Goal: Task Accomplishment & Management: Use online tool/utility

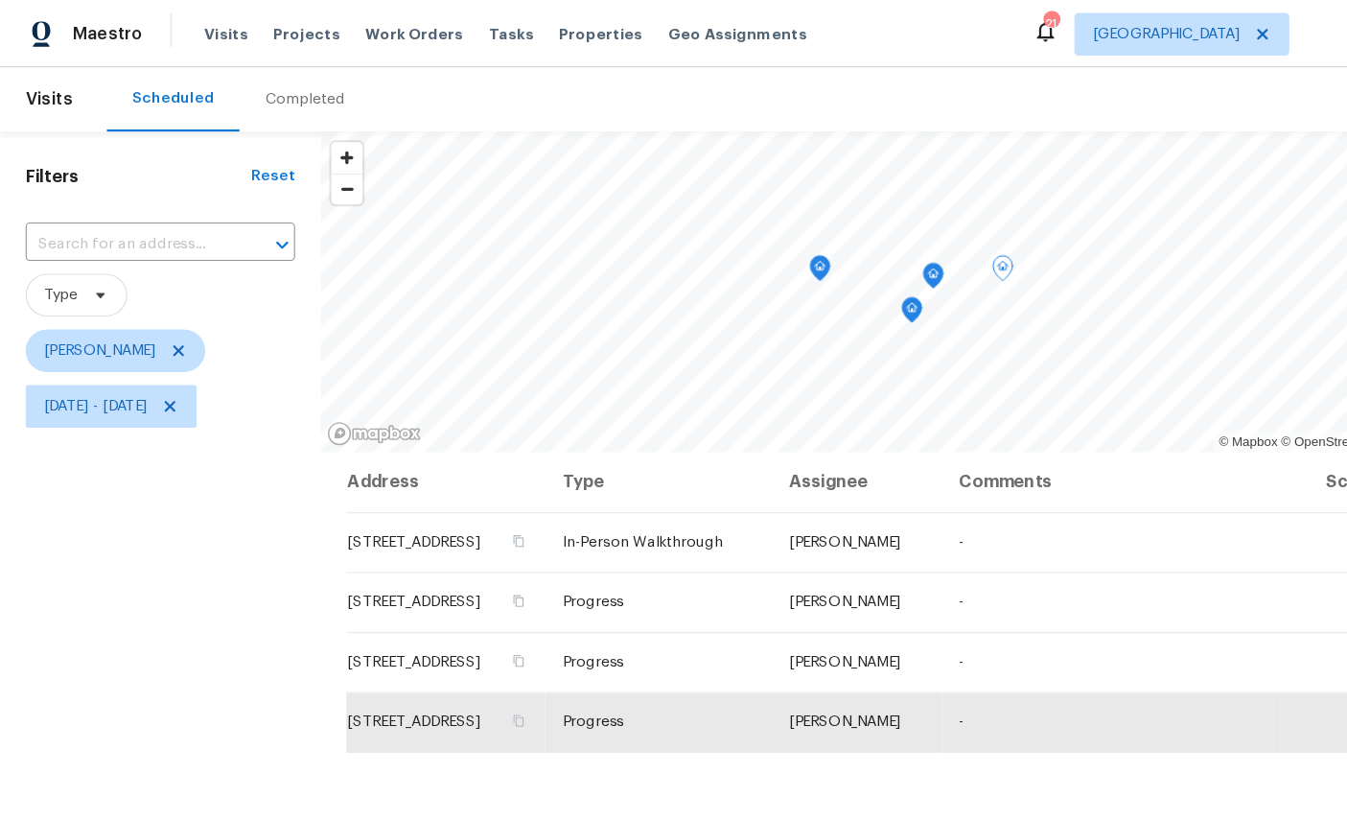
click at [822, 281] on icon "Map marker" at bounding box center [817, 279] width 17 height 22
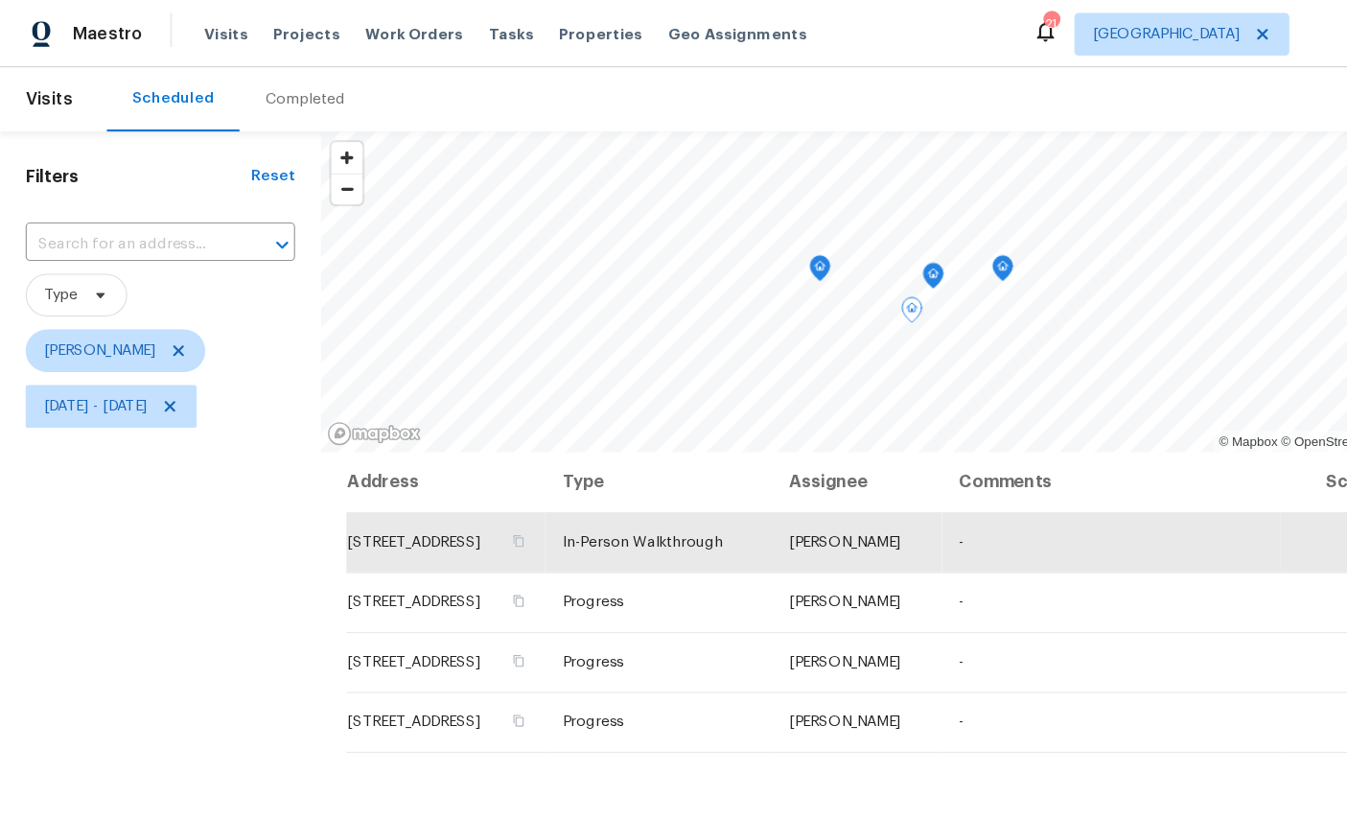
click at [838, 249] on icon "Map marker" at bounding box center [837, 247] width 6 height 5
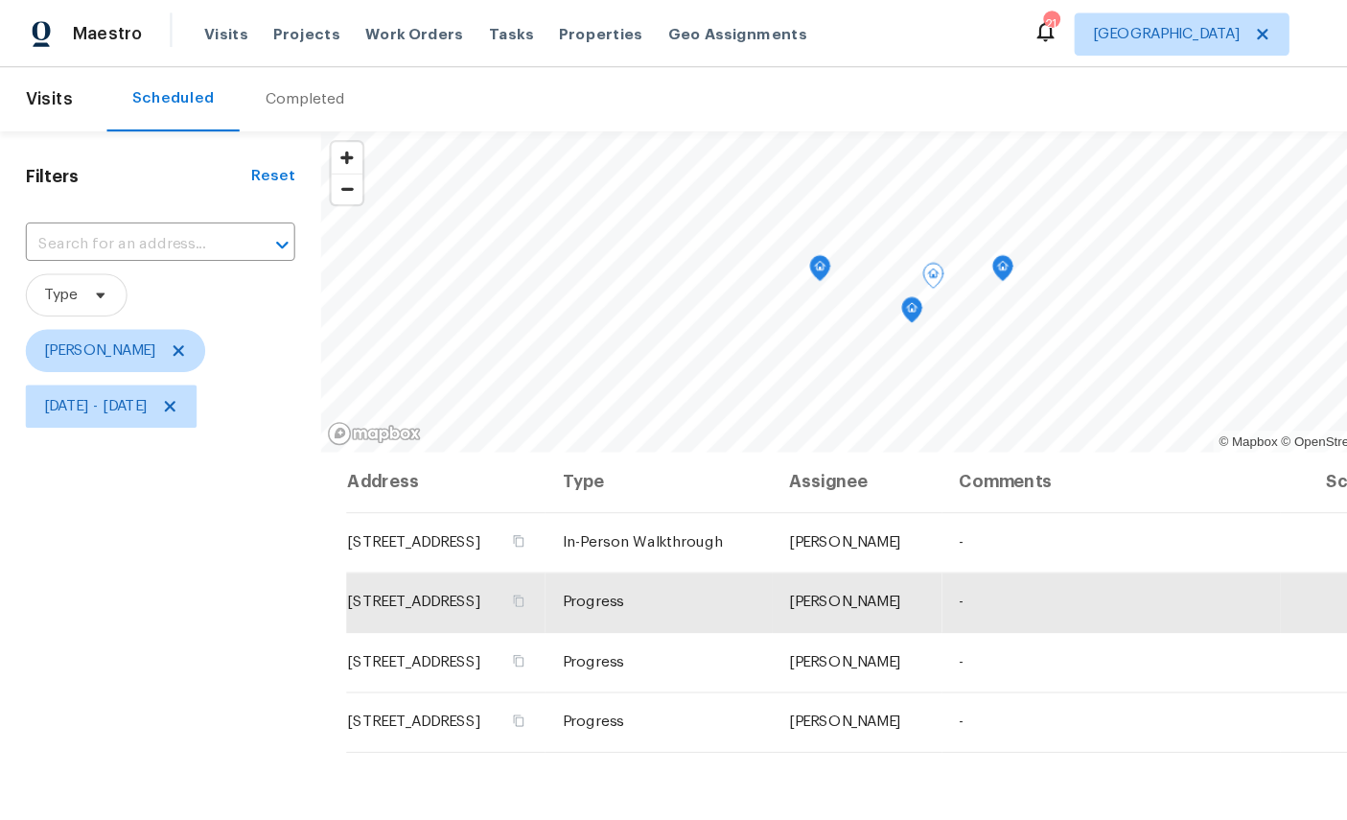
click at [903, 241] on icon "Map marker" at bounding box center [899, 241] width 17 height 22
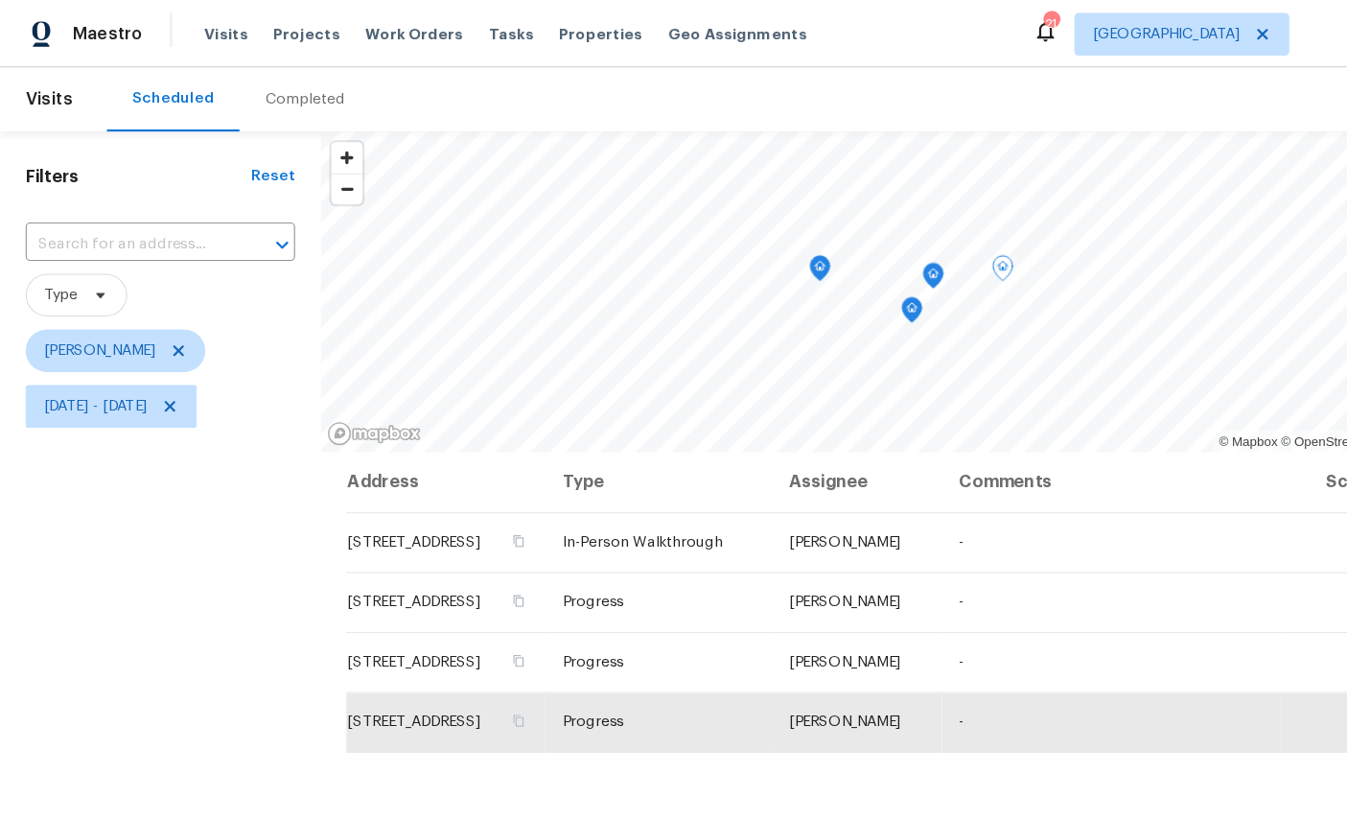
click at [740, 241] on icon "Map marker" at bounding box center [735, 241] width 17 height 22
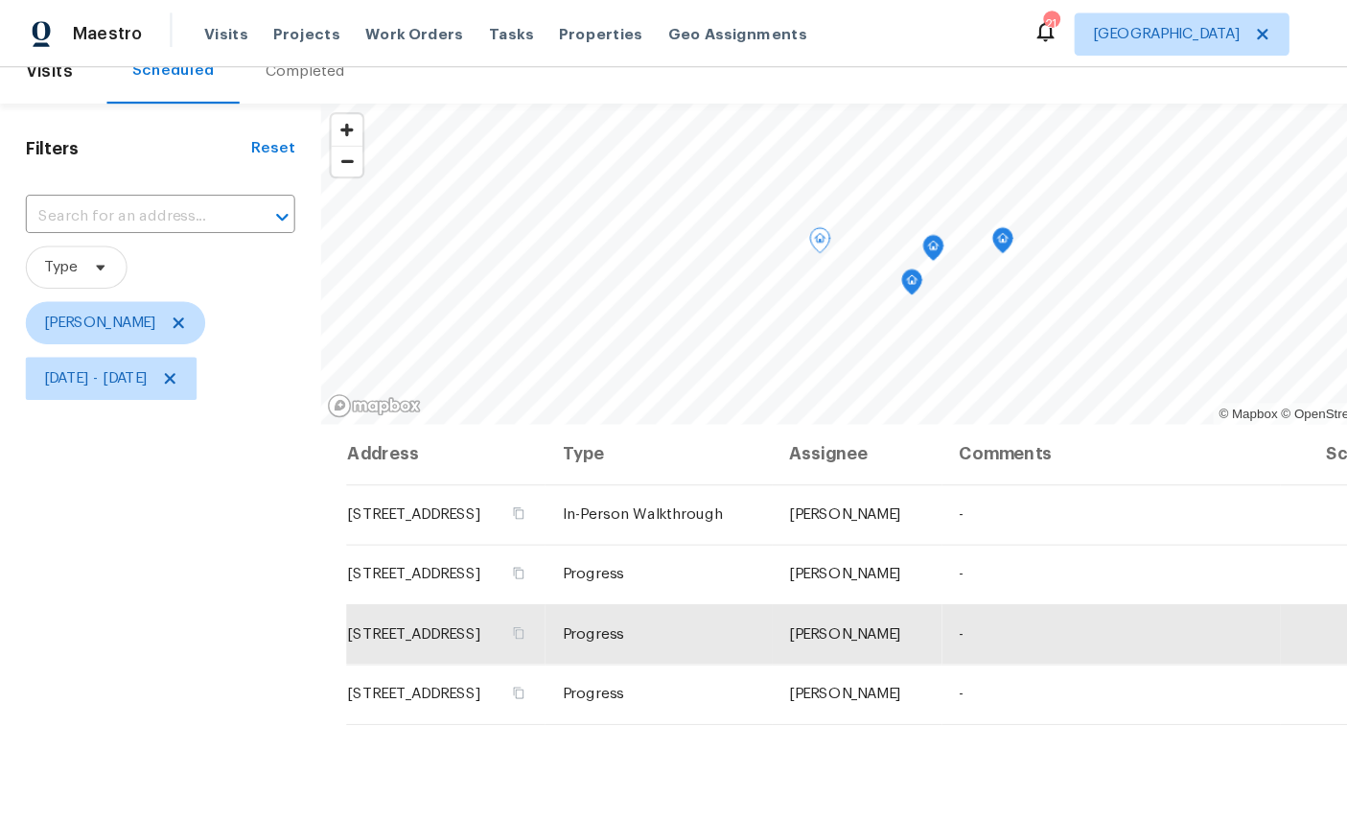
scroll to position [24, 0]
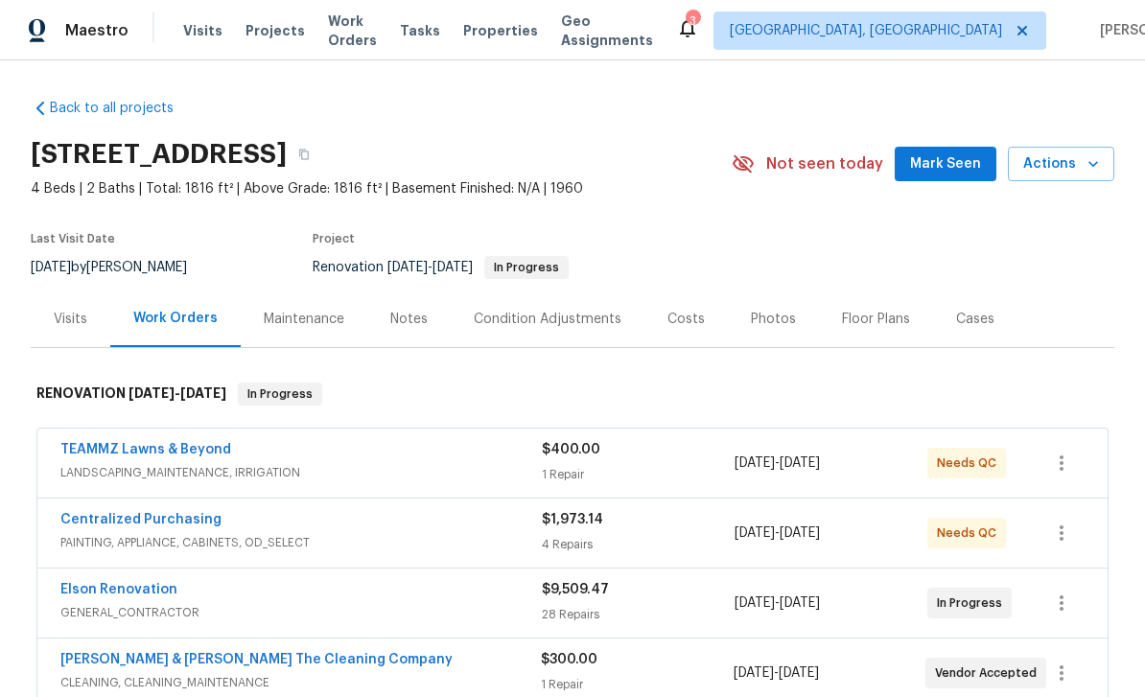
click at [698, 327] on div "Costs" at bounding box center [685, 319] width 83 height 57
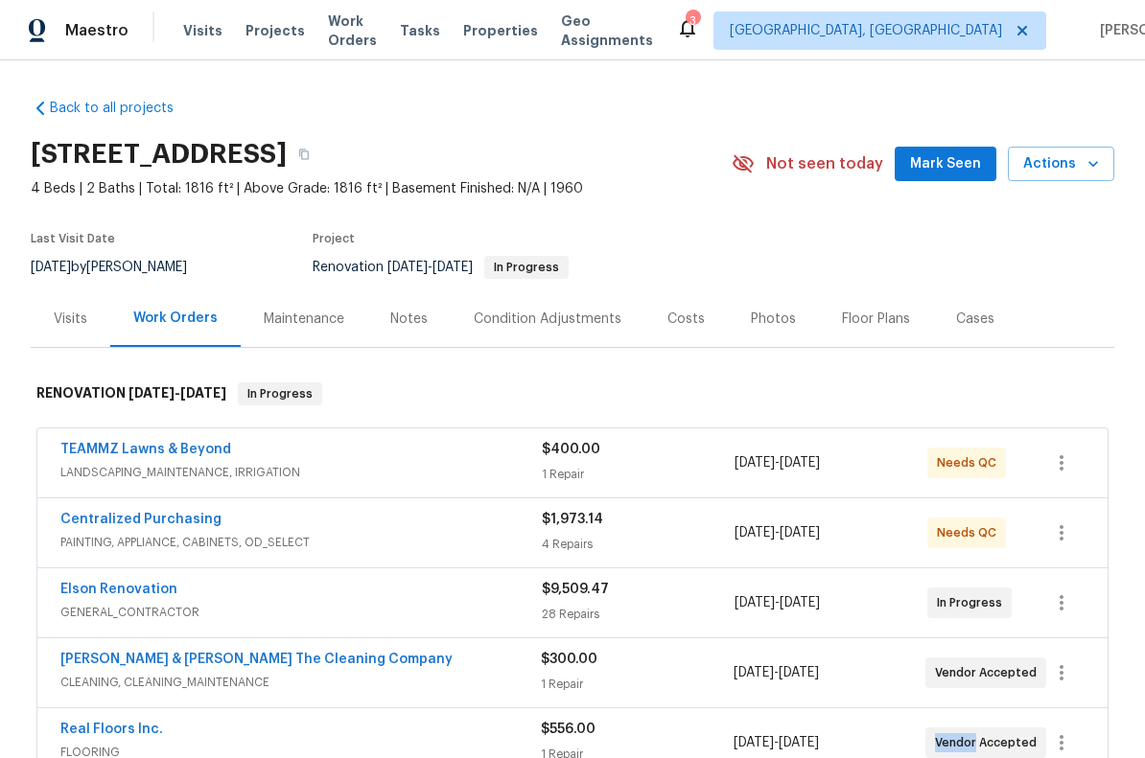
click at [1021, 696] on span "Vendor Accepted" at bounding box center [989, 743] width 109 height 19
click at [1005, 696] on div "Real Floors Inc. FLOORING $556.00 1 Repair 8/18/2025 - 8/23/2025 Vendor Accepted" at bounding box center [572, 757] width 1070 height 69
click at [1011, 696] on div "Real Floors Inc. FLOORING $556.00 1 Repair 8/18/2025 - 8/23/2025 Vendor Accepted" at bounding box center [572, 757] width 1070 height 69
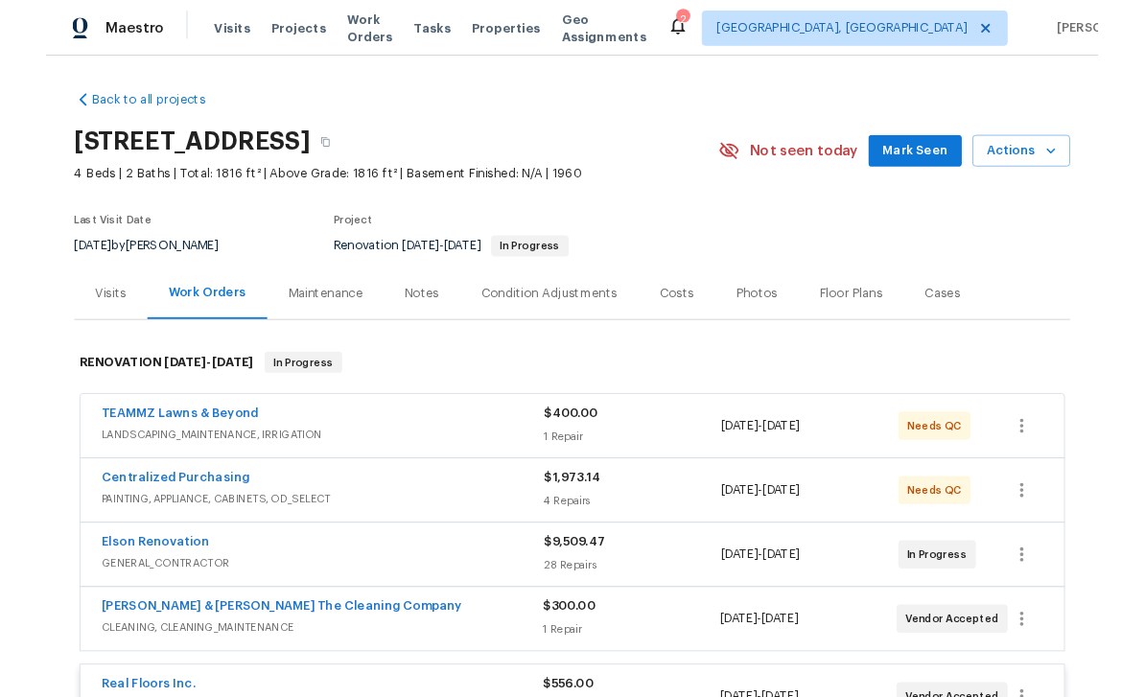
scroll to position [61, 0]
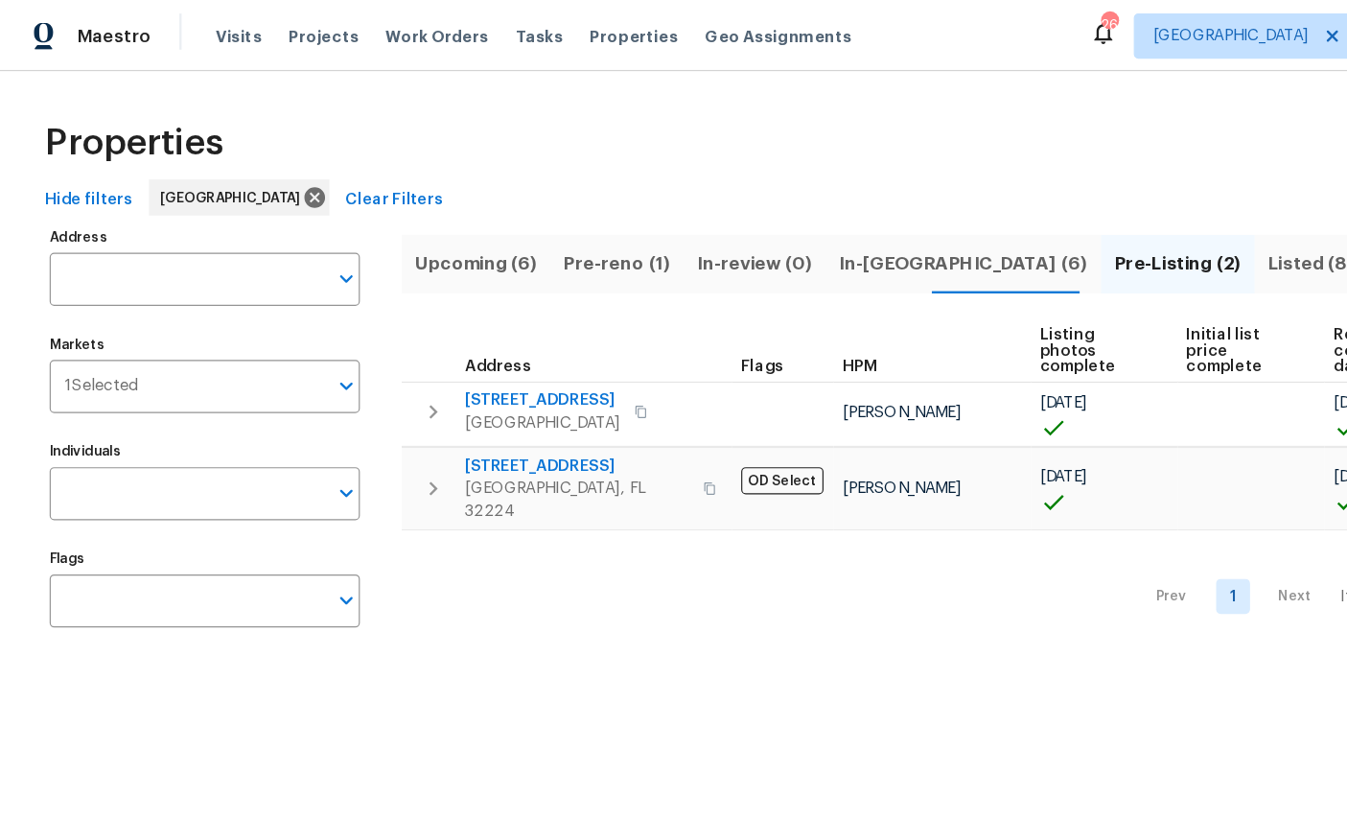
click at [756, 226] on span "In-reno (6)" at bounding box center [818, 224] width 211 height 27
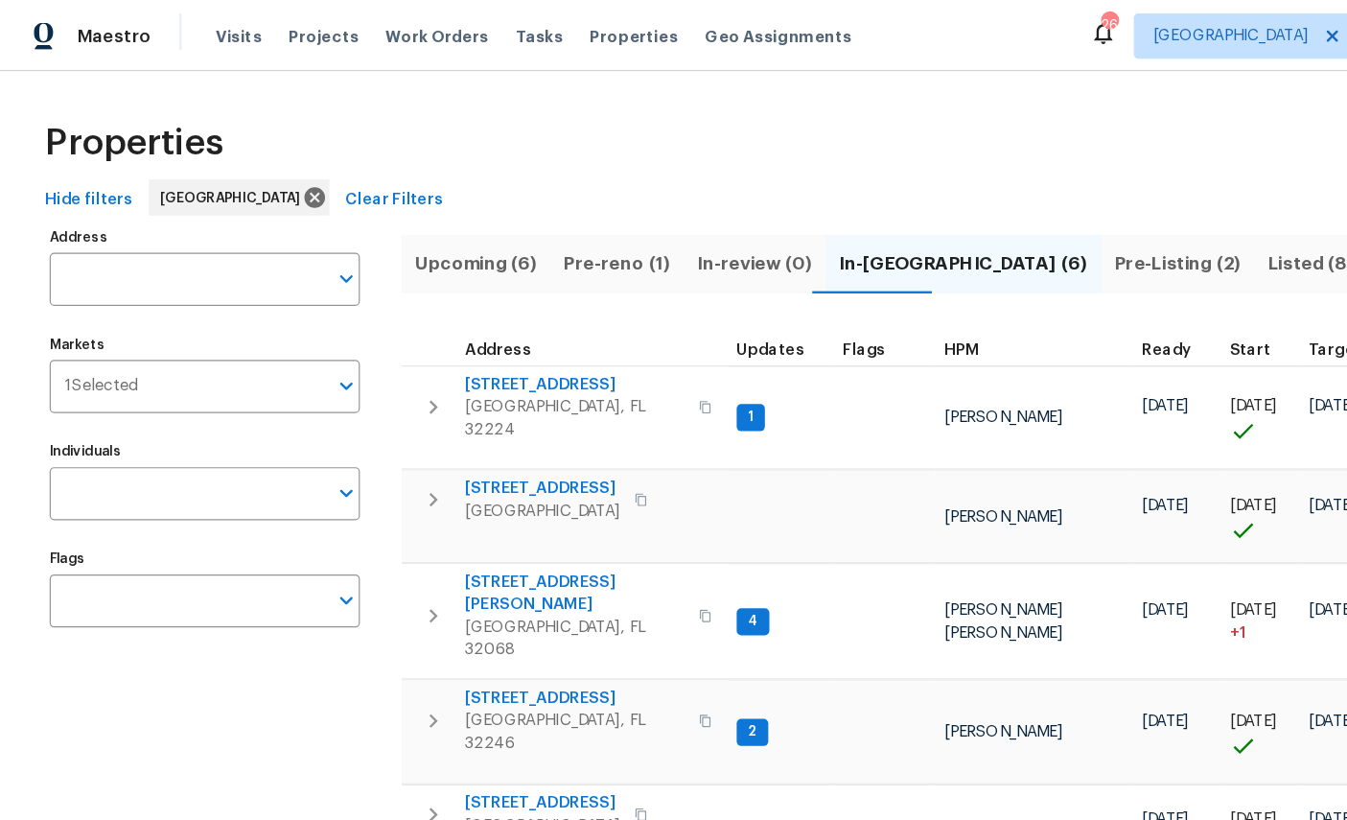
click at [80, 415] on input "Individuals" at bounding box center [159, 419] width 235 height 45
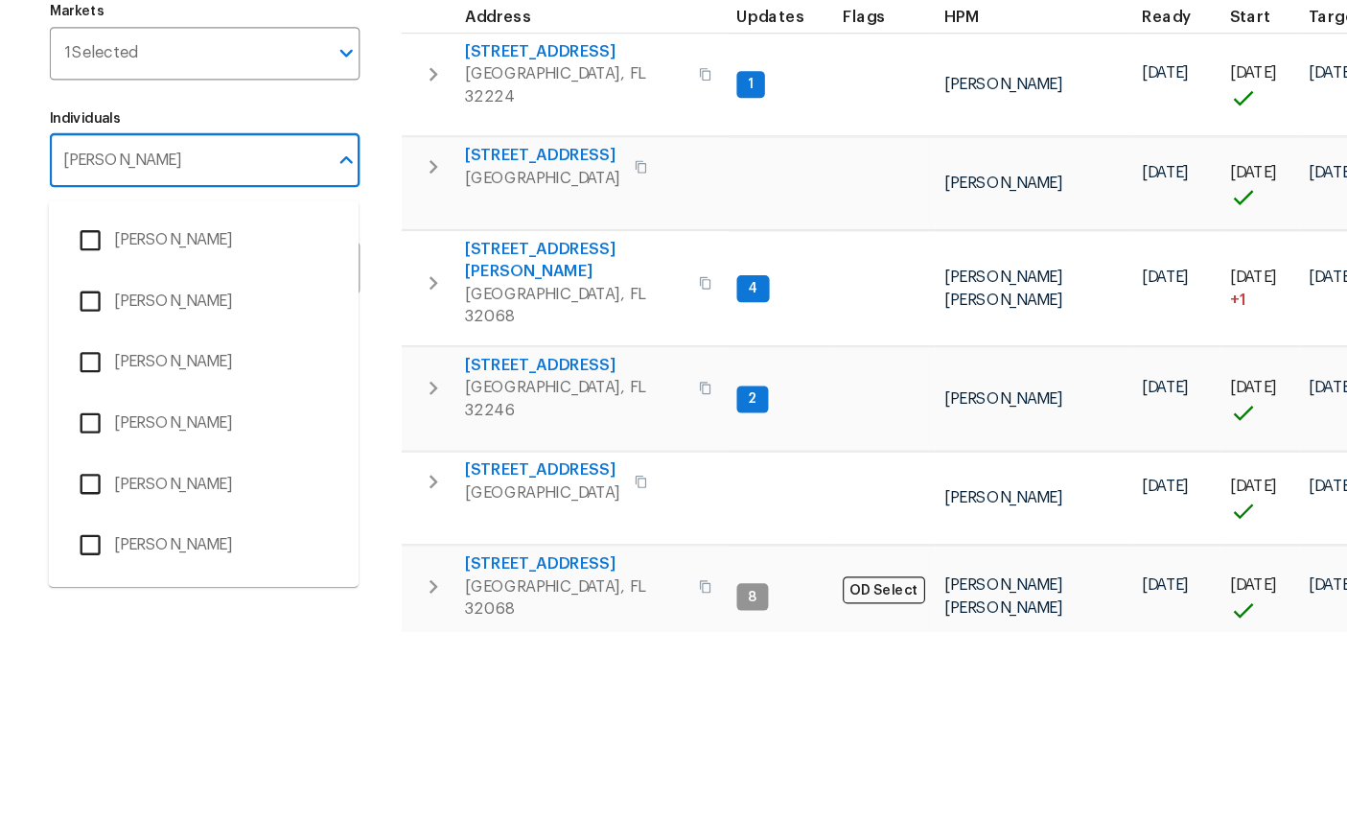
type input "William"
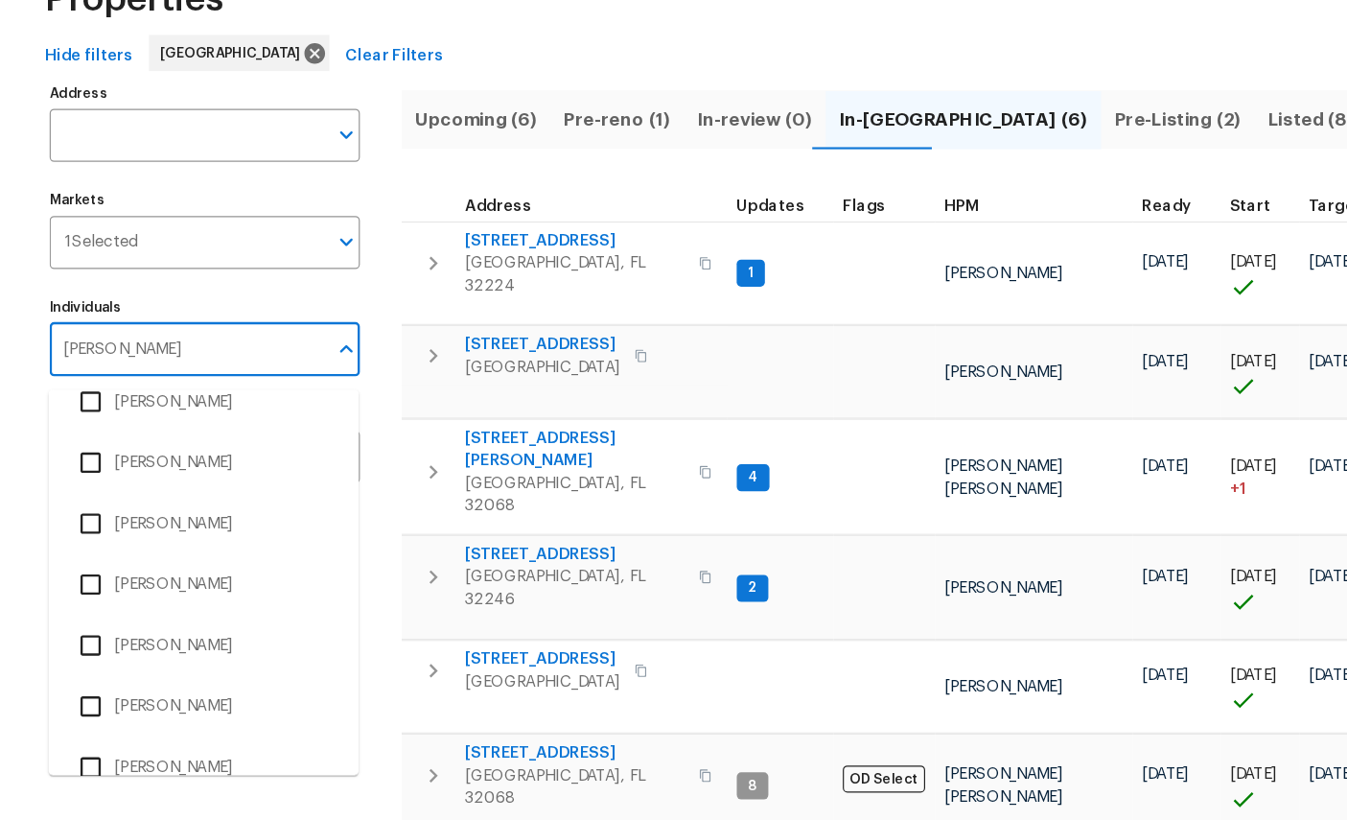
scroll to position [280, 0]
click at [161, 757] on li "[PERSON_NAME]" at bounding box center [173, 777] width 233 height 40
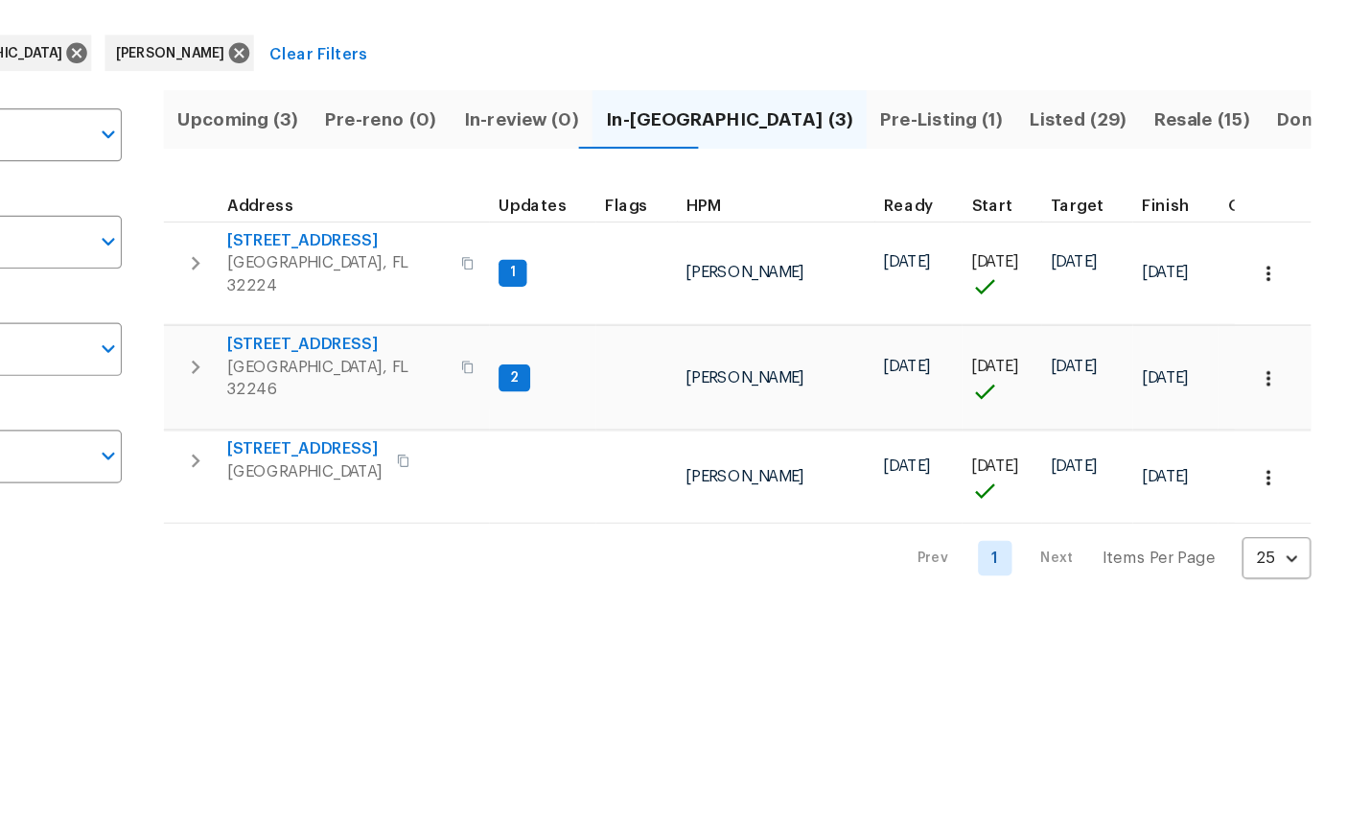
click at [395, 337] on span "Jacksonville, FL 32224" at bounding box center [488, 356] width 187 height 38
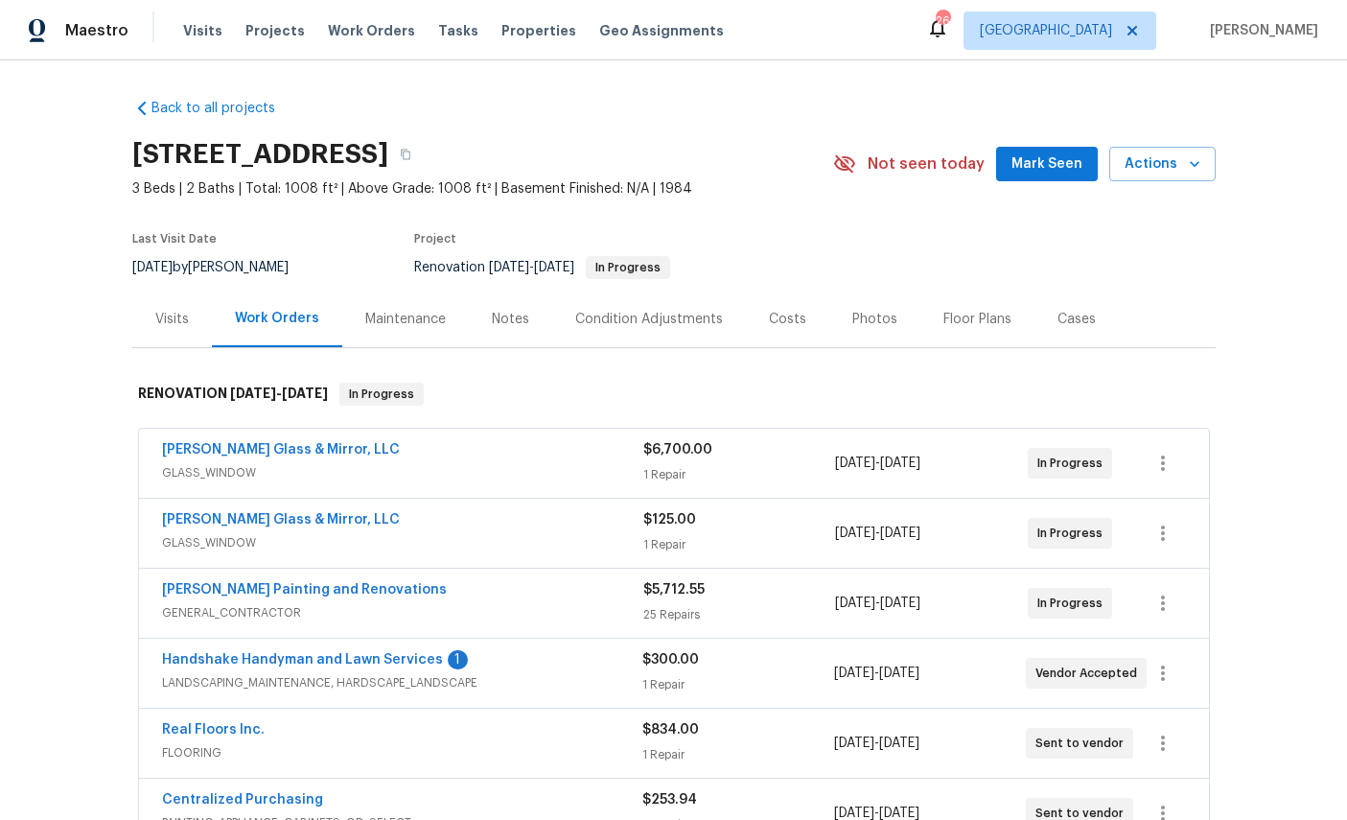
click at [210, 655] on link "Handshake Handyman and Lawn Services" at bounding box center [302, 659] width 281 height 13
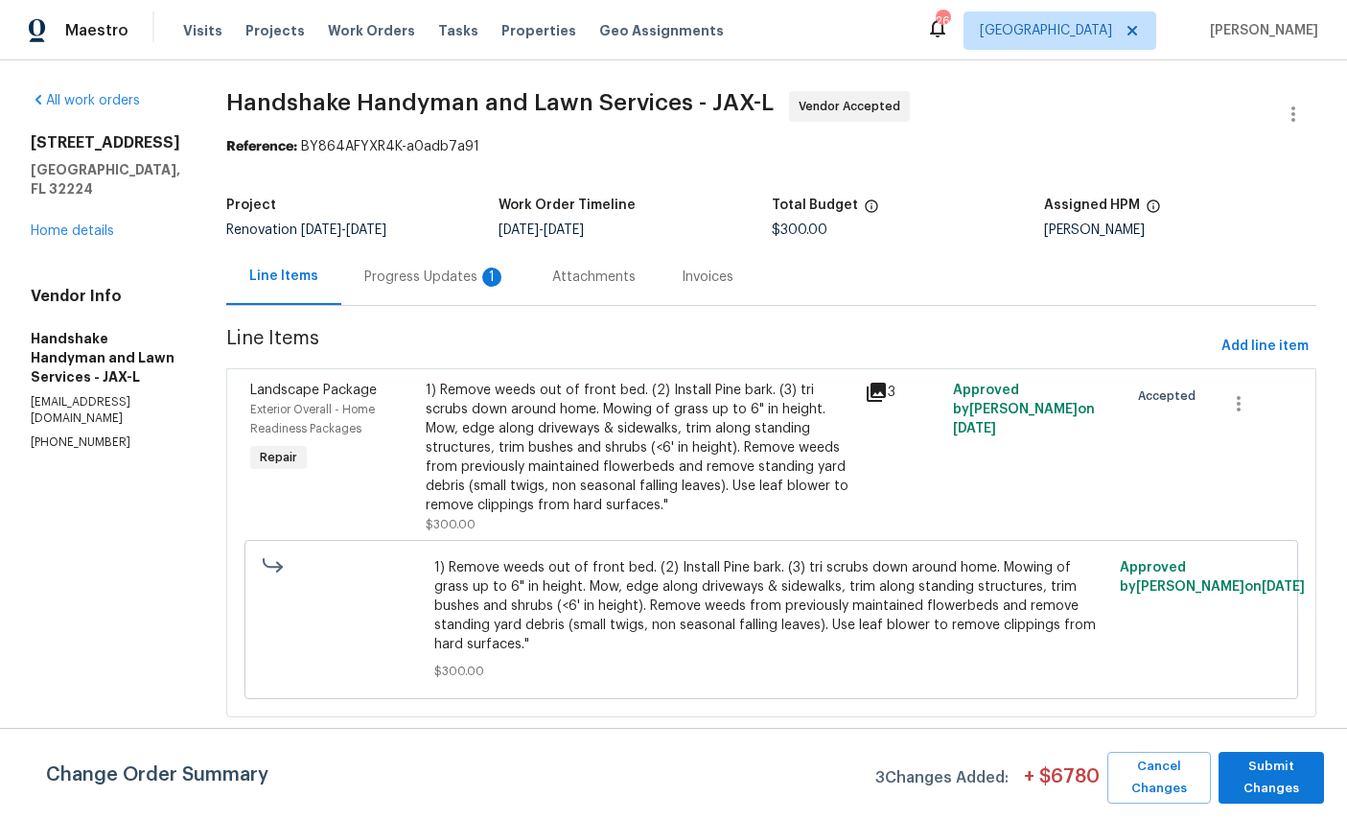
click at [454, 258] on div "Progress Updates 1" at bounding box center [435, 276] width 188 height 57
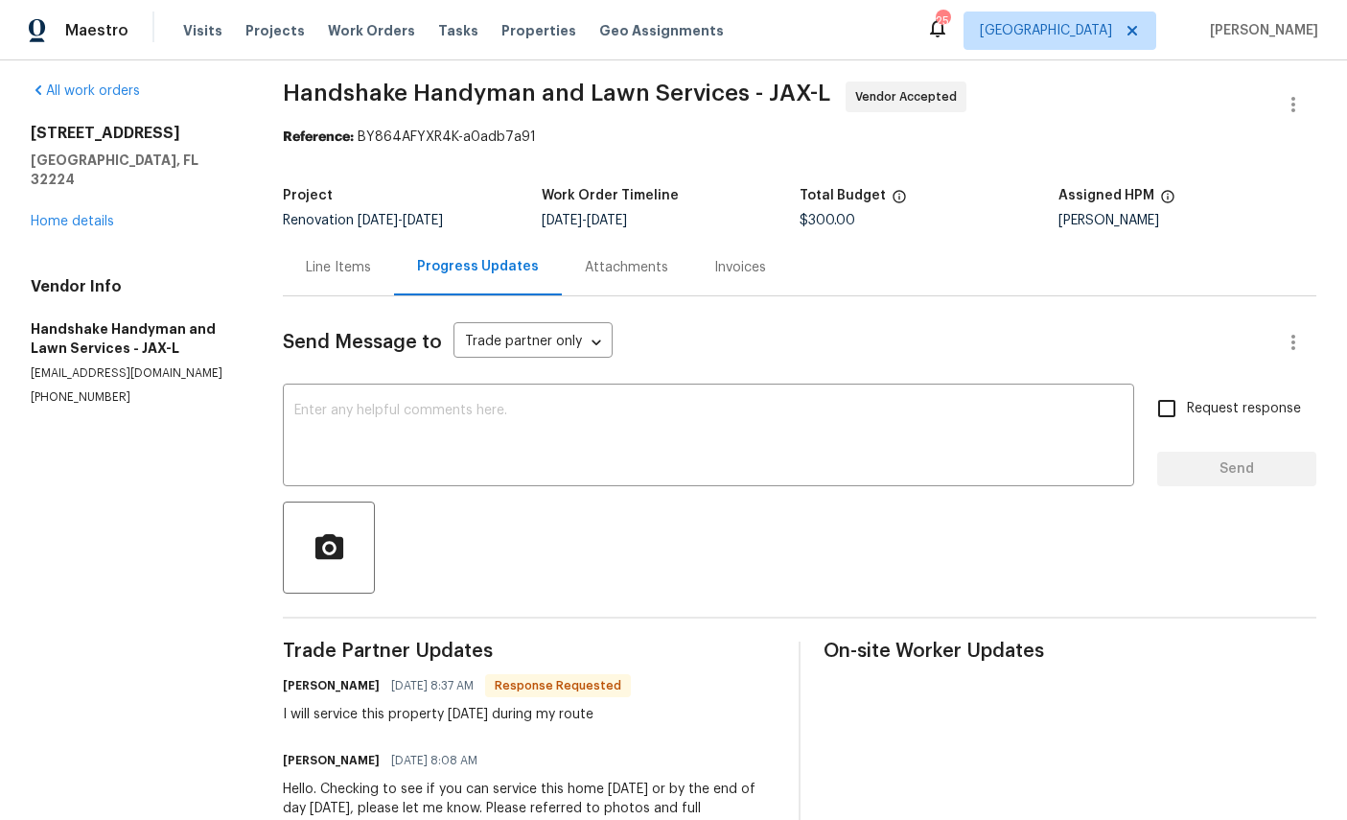
scroll to position [9, 0]
click at [64, 216] on link "Home details" at bounding box center [72, 222] width 83 height 13
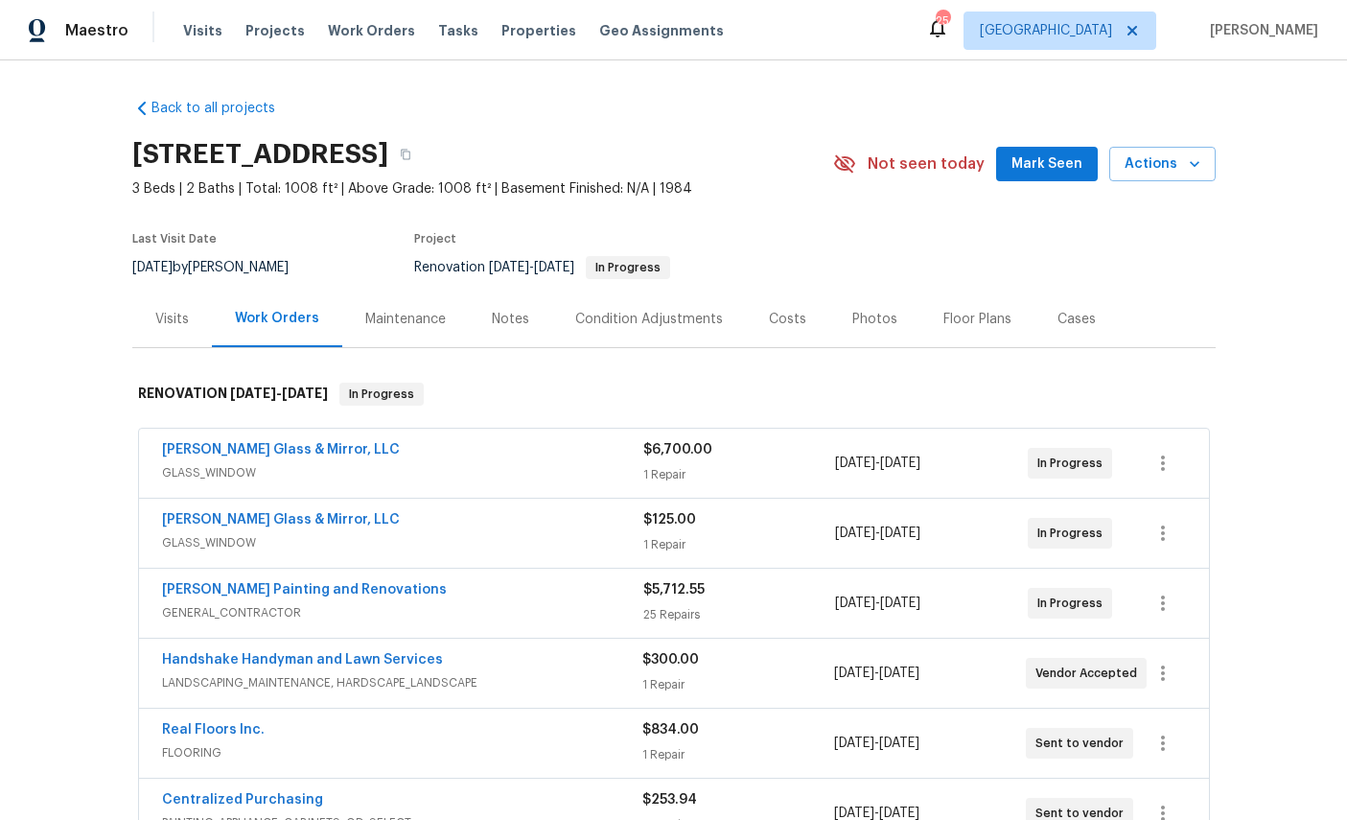
click at [209, 596] on link "[PERSON_NAME] Painting and Renovations" at bounding box center [304, 589] width 285 height 13
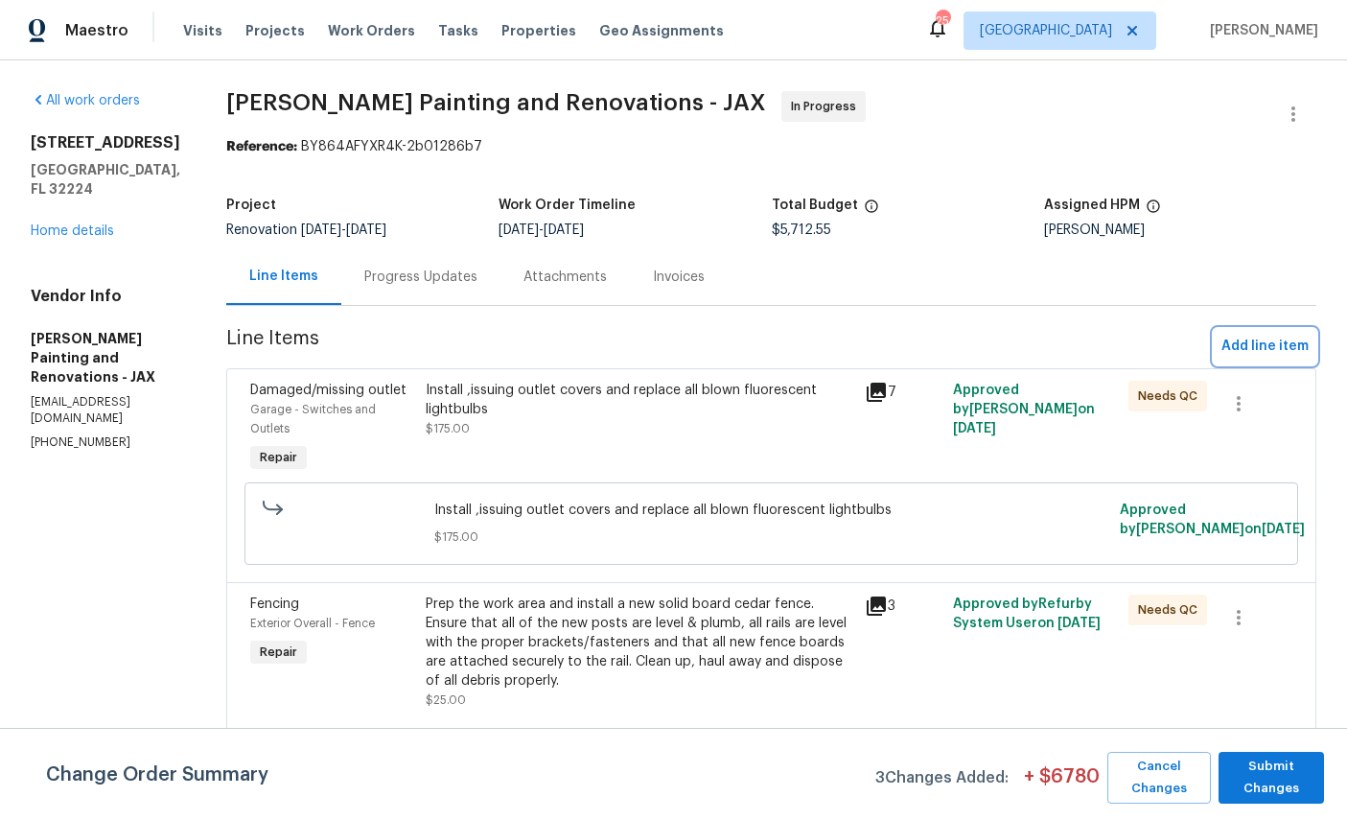
click at [1270, 346] on span "Add line item" at bounding box center [1265, 347] width 87 height 24
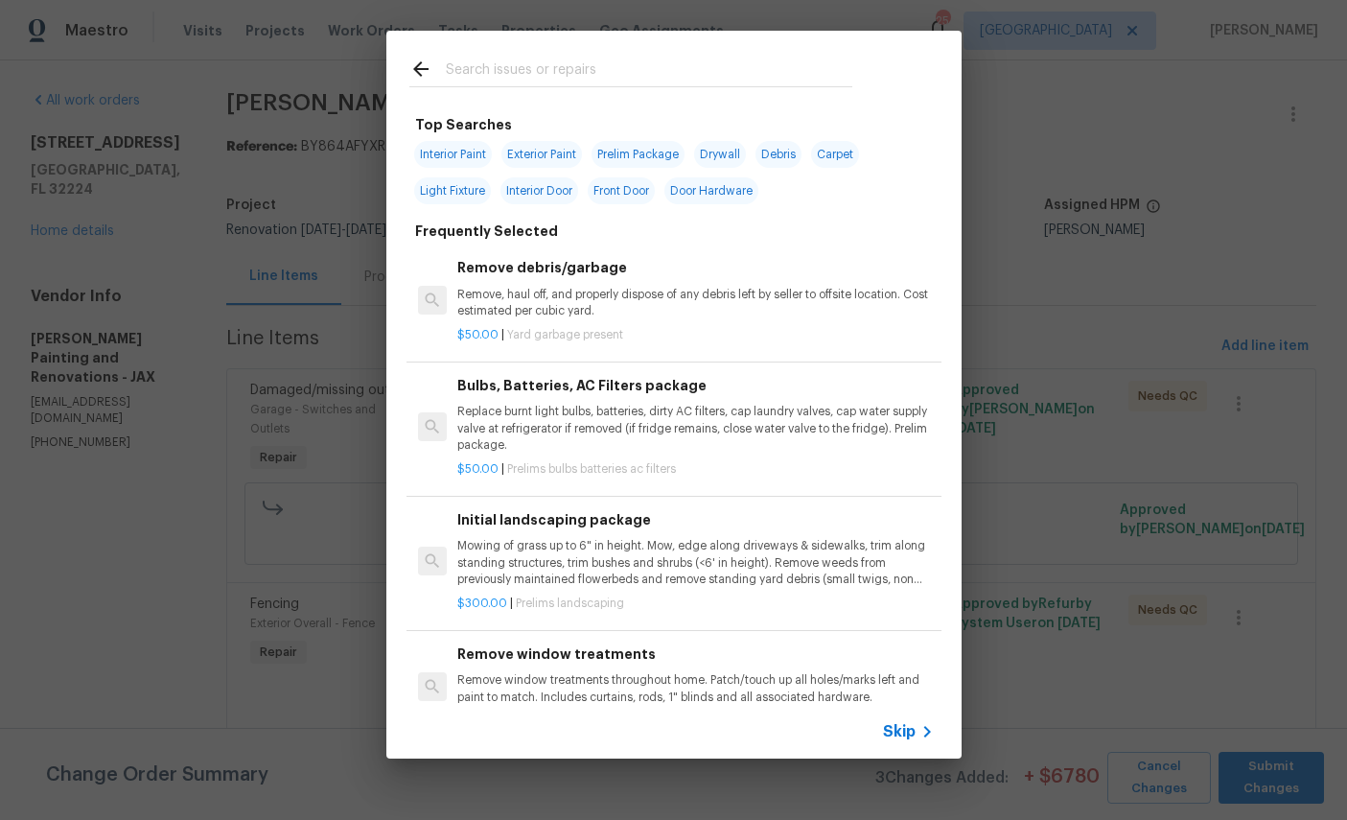
click at [617, 49] on div at bounding box center [630, 69] width 489 height 76
click at [547, 142] on span "Exterior Paint" at bounding box center [541, 154] width 81 height 27
type input "Exterior Paint"
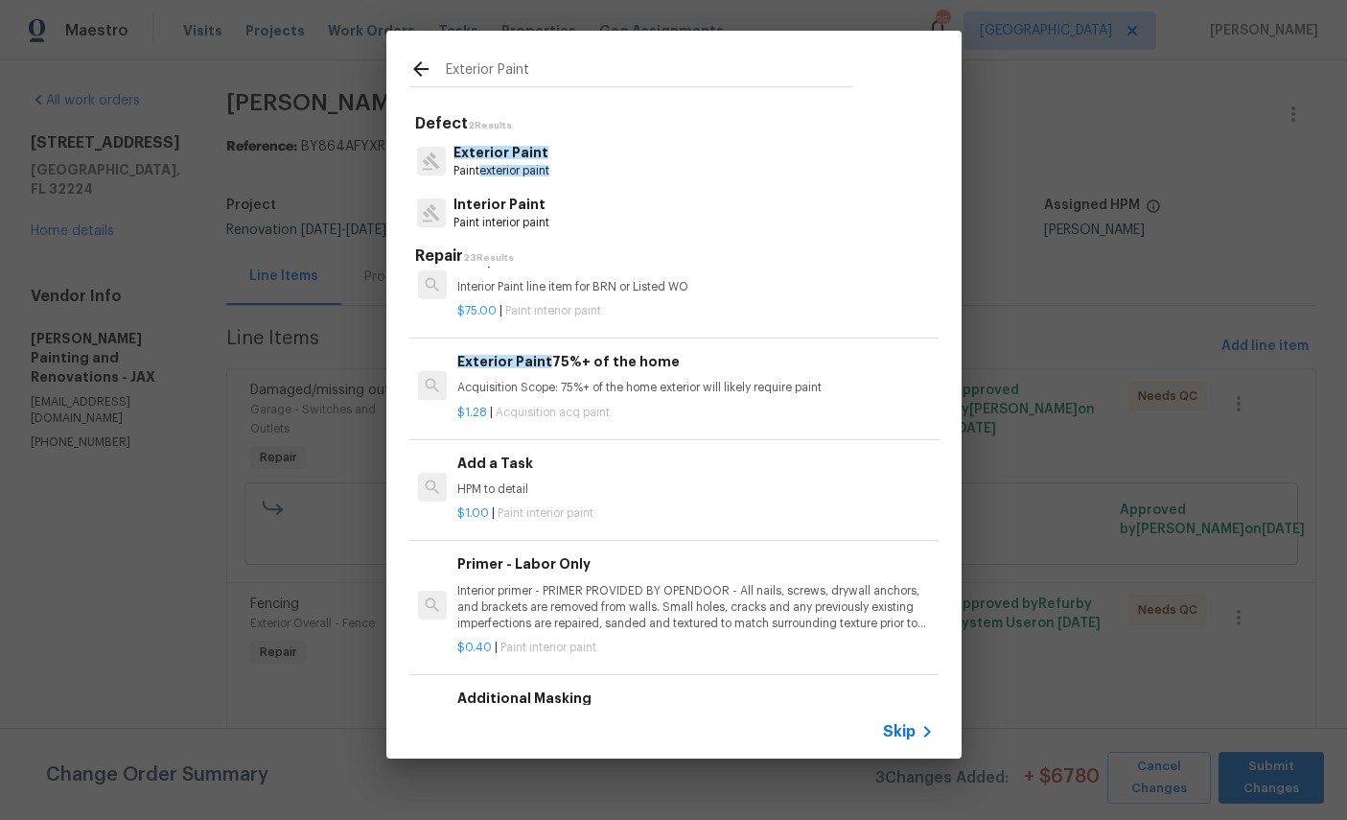
scroll to position [1264, 0]
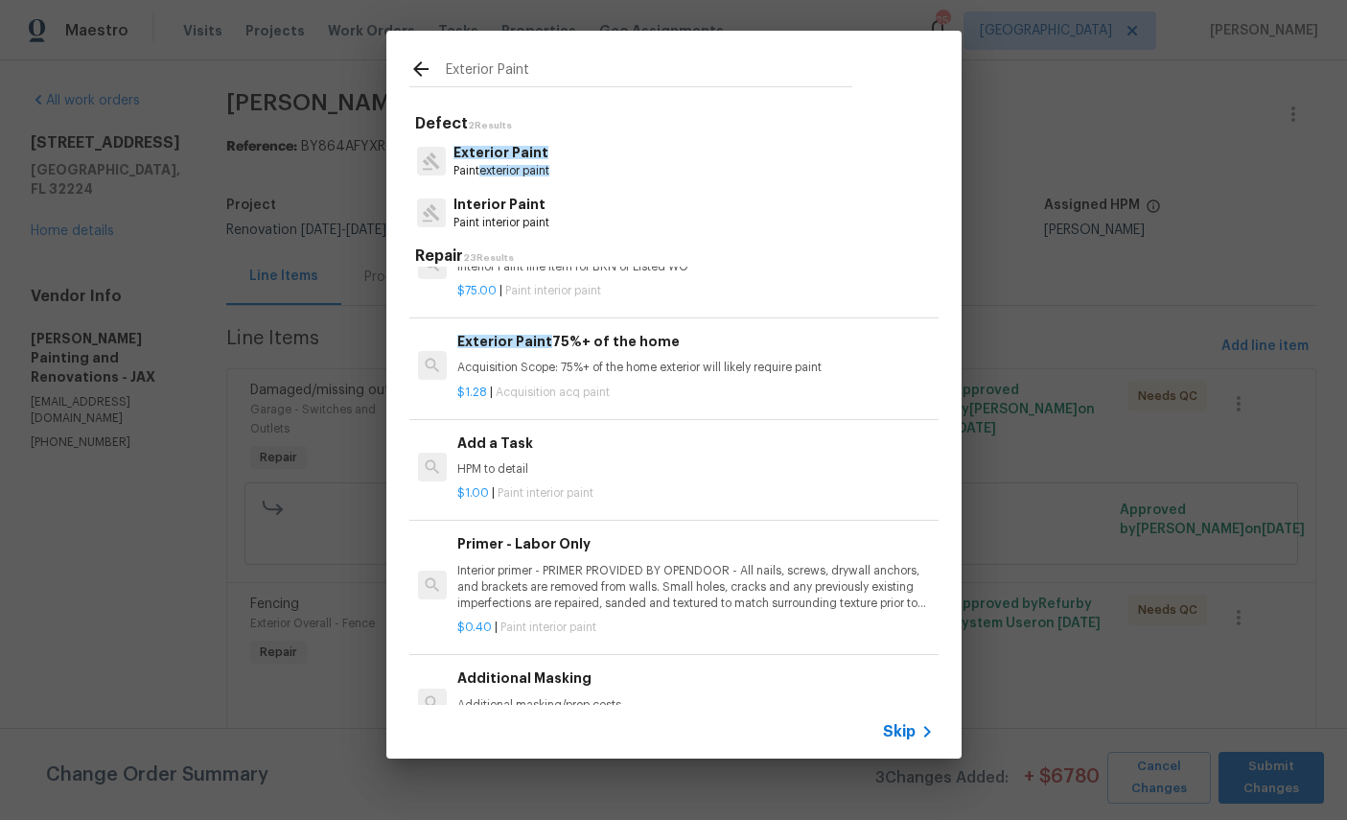
click at [742, 461] on p "HPM to detail" at bounding box center [695, 469] width 476 height 16
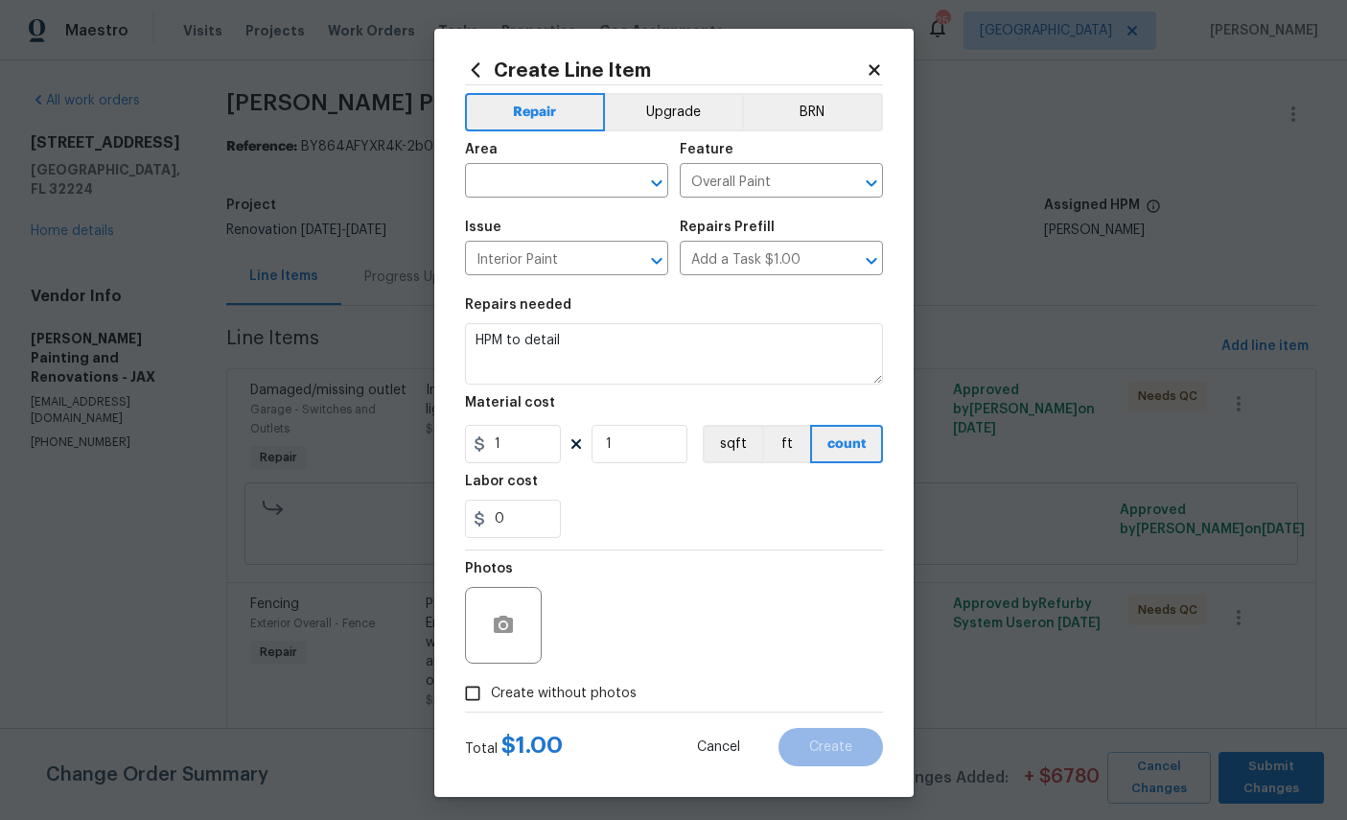
click at [559, 179] on input "text" at bounding box center [540, 183] width 150 height 30
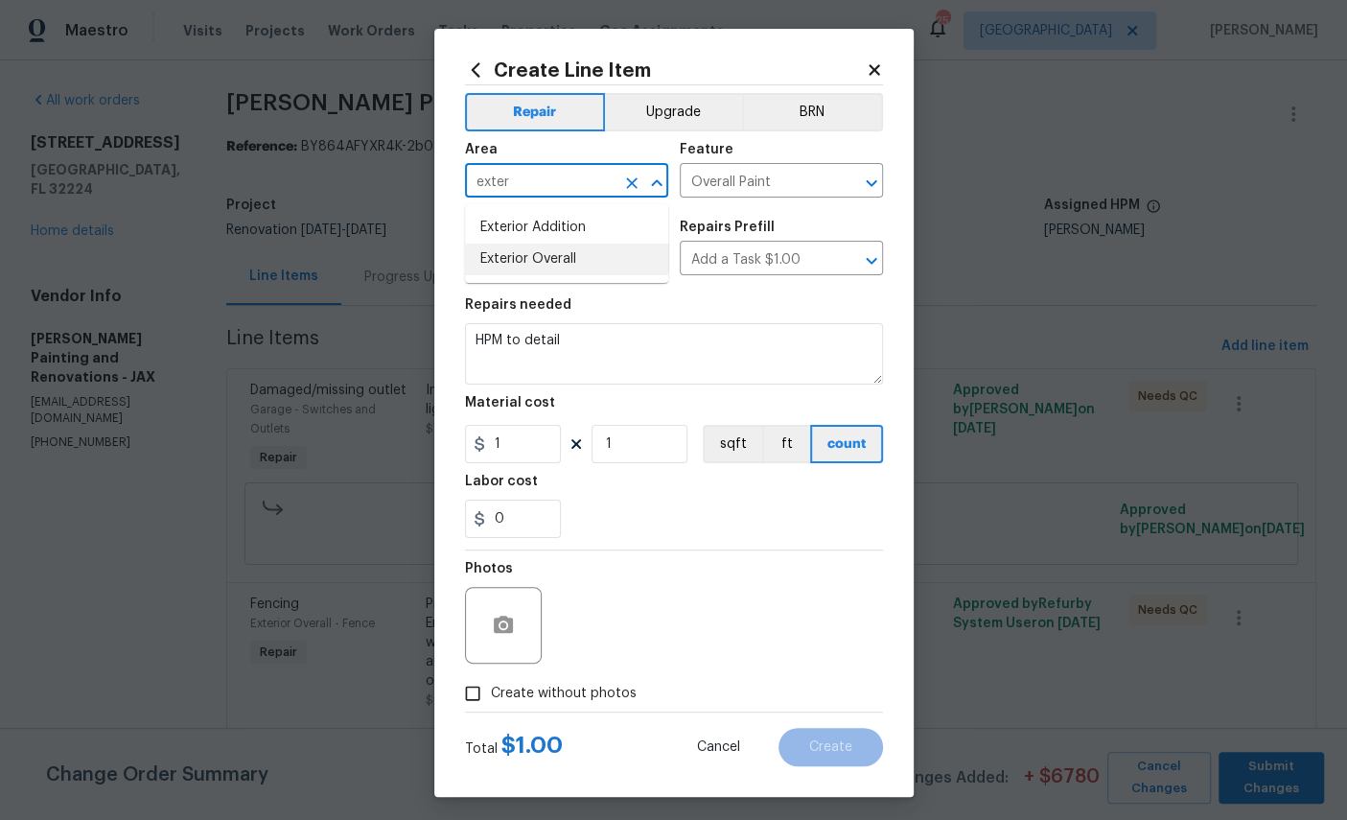
click at [555, 261] on li "Exterior Overall" at bounding box center [566, 260] width 203 height 32
type input "Exterior Overall"
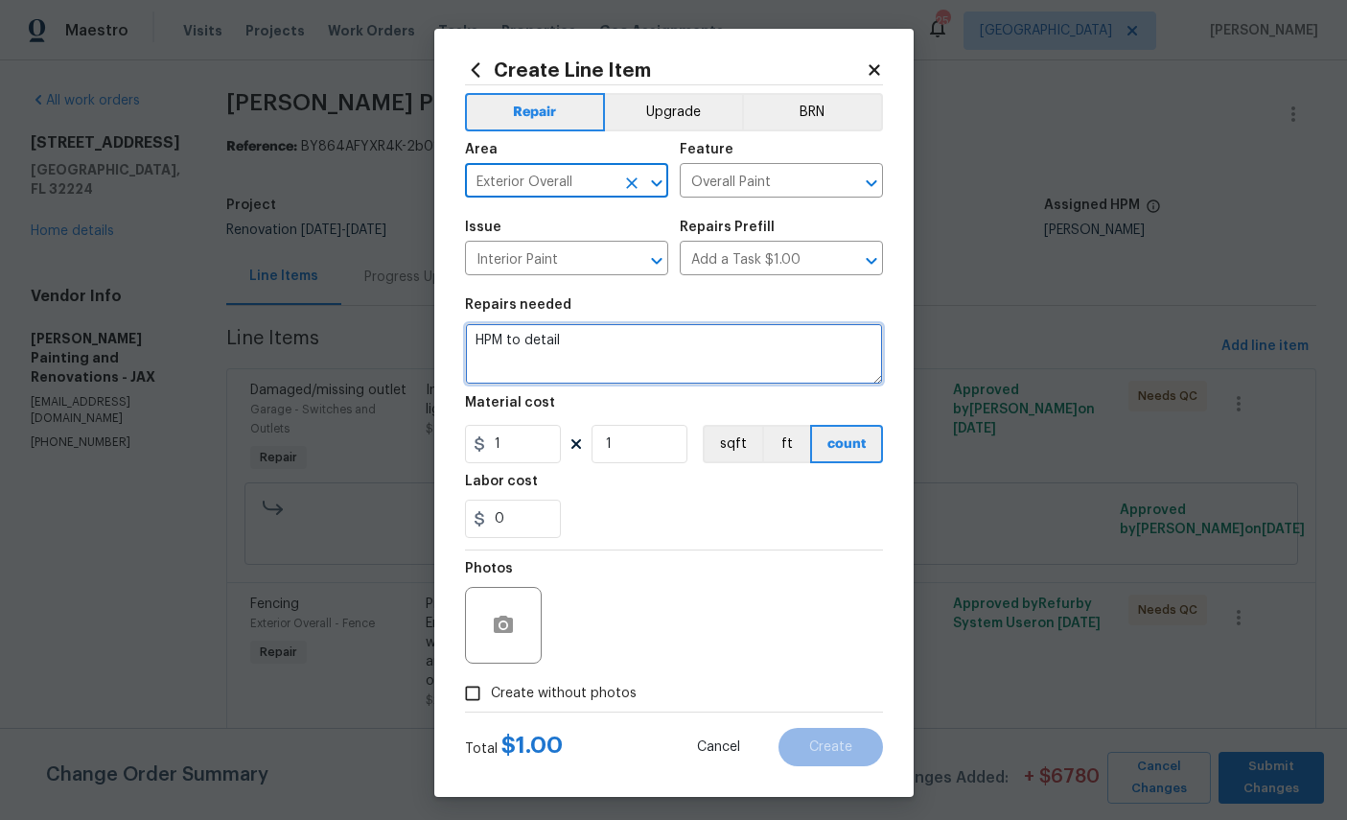
click at [665, 339] on textarea "HPM to detail" at bounding box center [674, 353] width 418 height 61
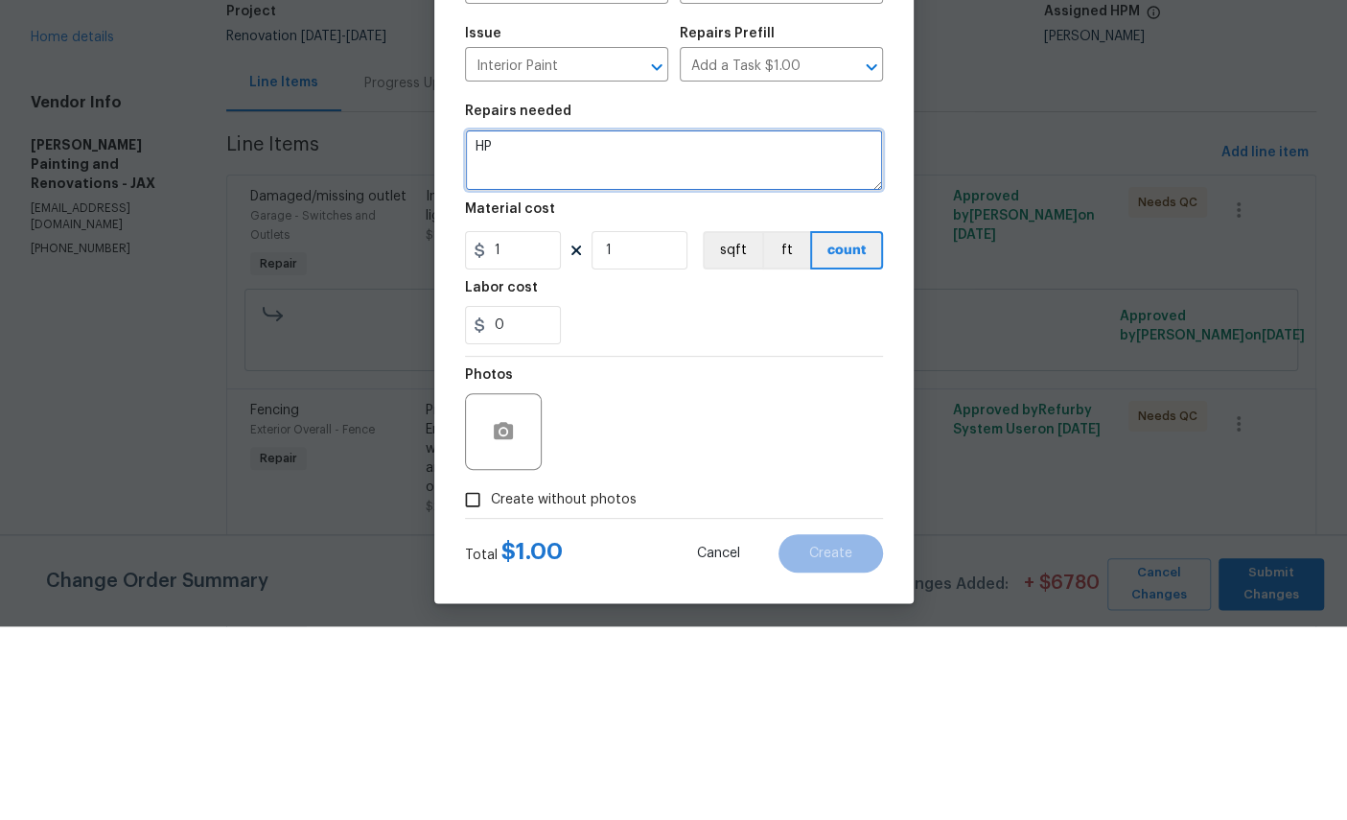
type textarea "H"
type textarea "Paint trim around windows and front door (White )"
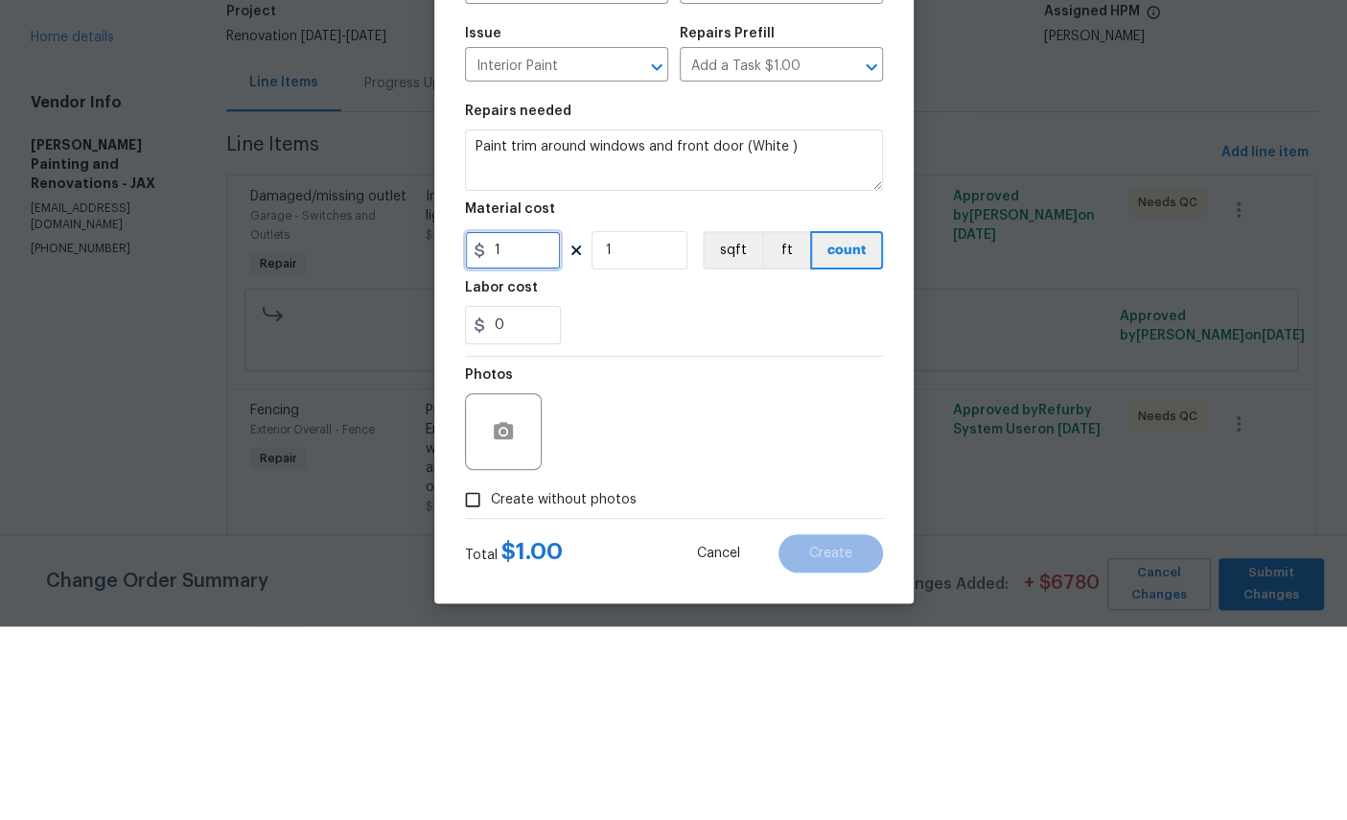
click at [540, 425] on input "1" at bounding box center [513, 444] width 96 height 38
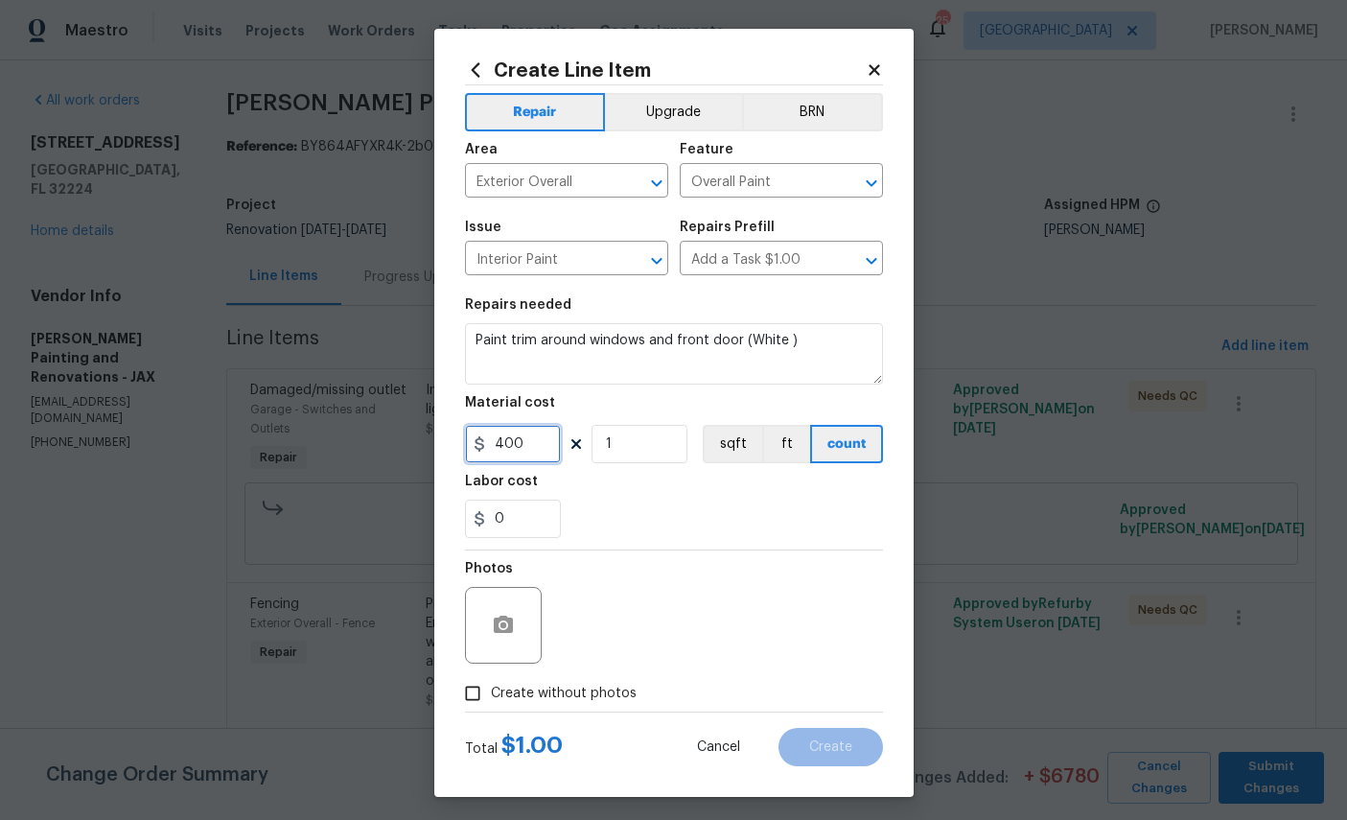
type input "400"
click at [517, 623] on button "button" at bounding box center [503, 625] width 46 height 46
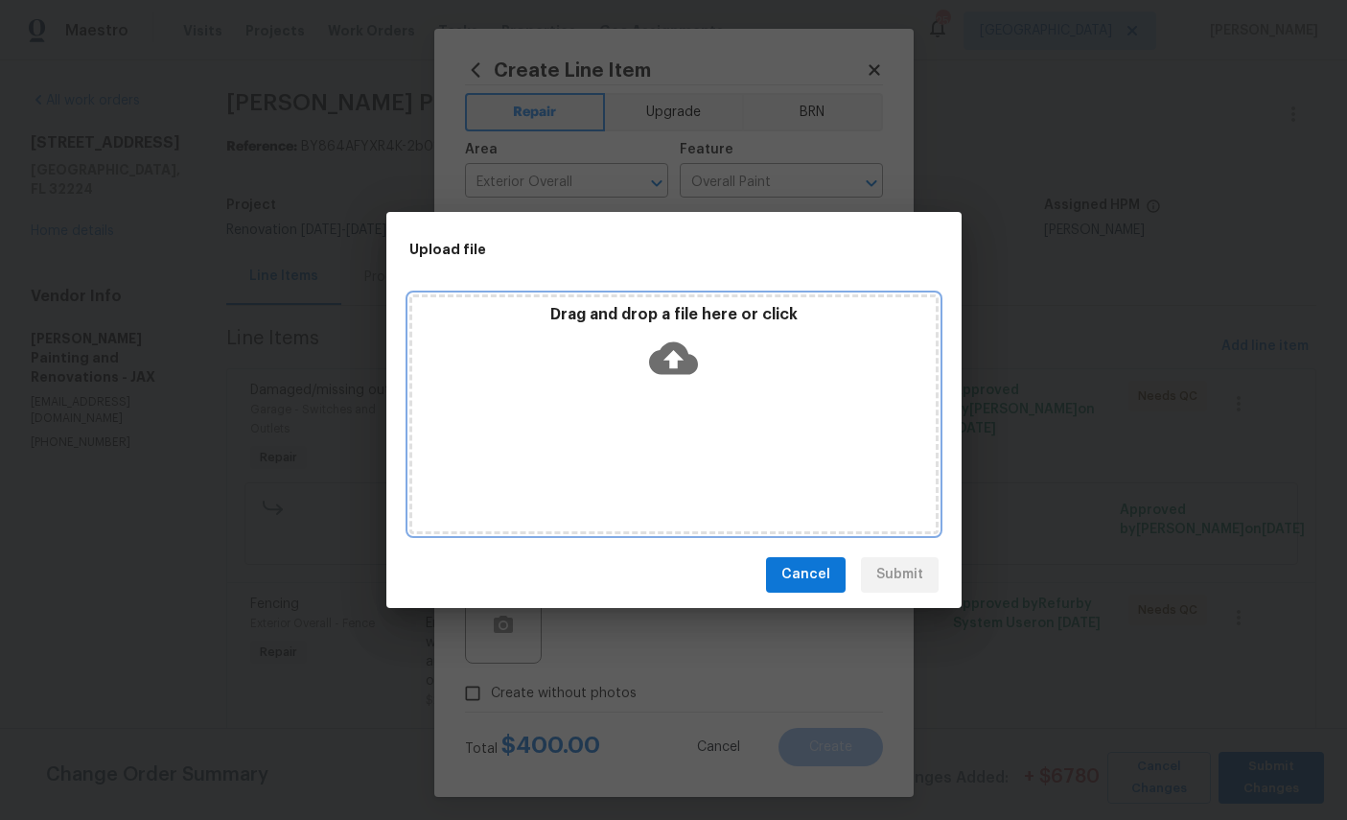
click at [671, 351] on icon at bounding box center [673, 357] width 49 height 33
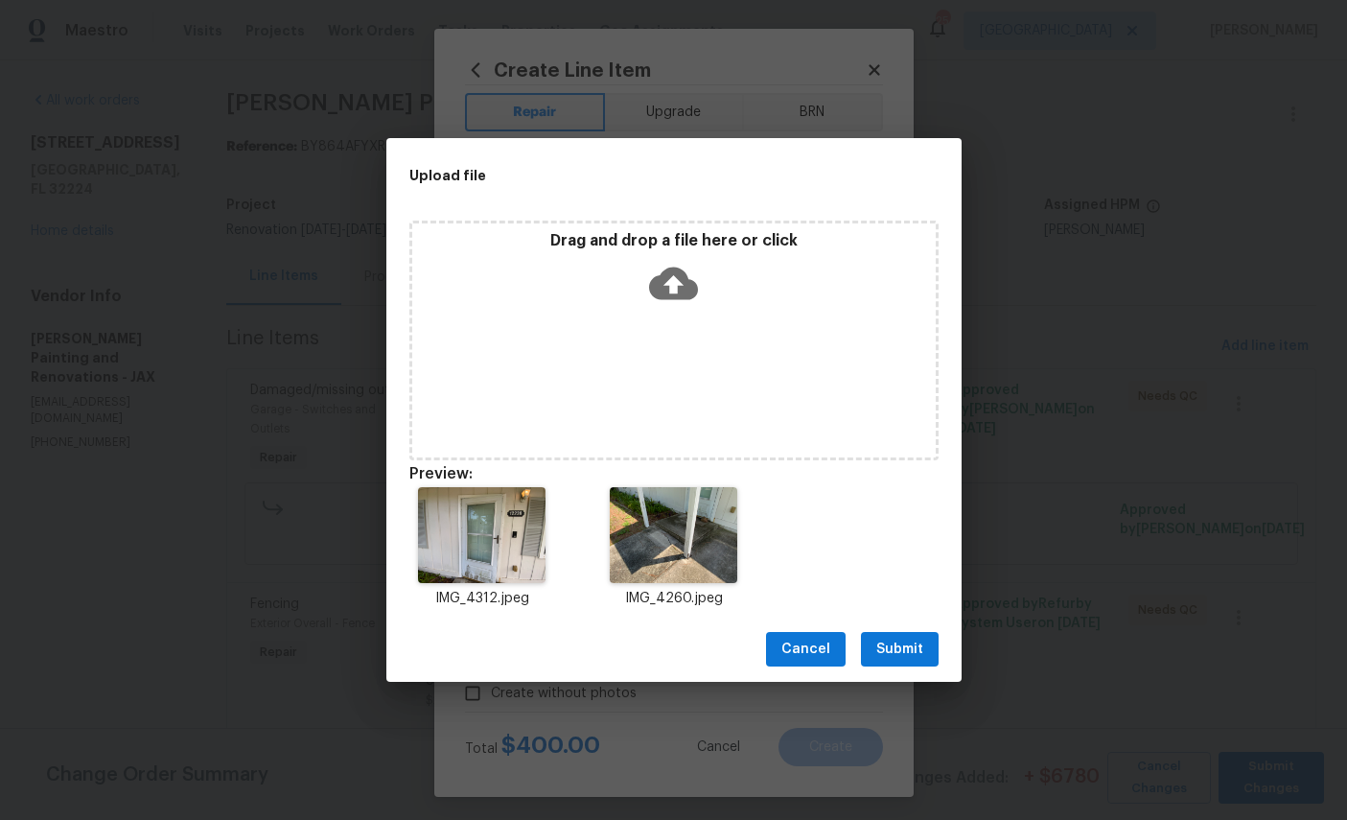
click at [915, 641] on span "Submit" at bounding box center [899, 650] width 47 height 24
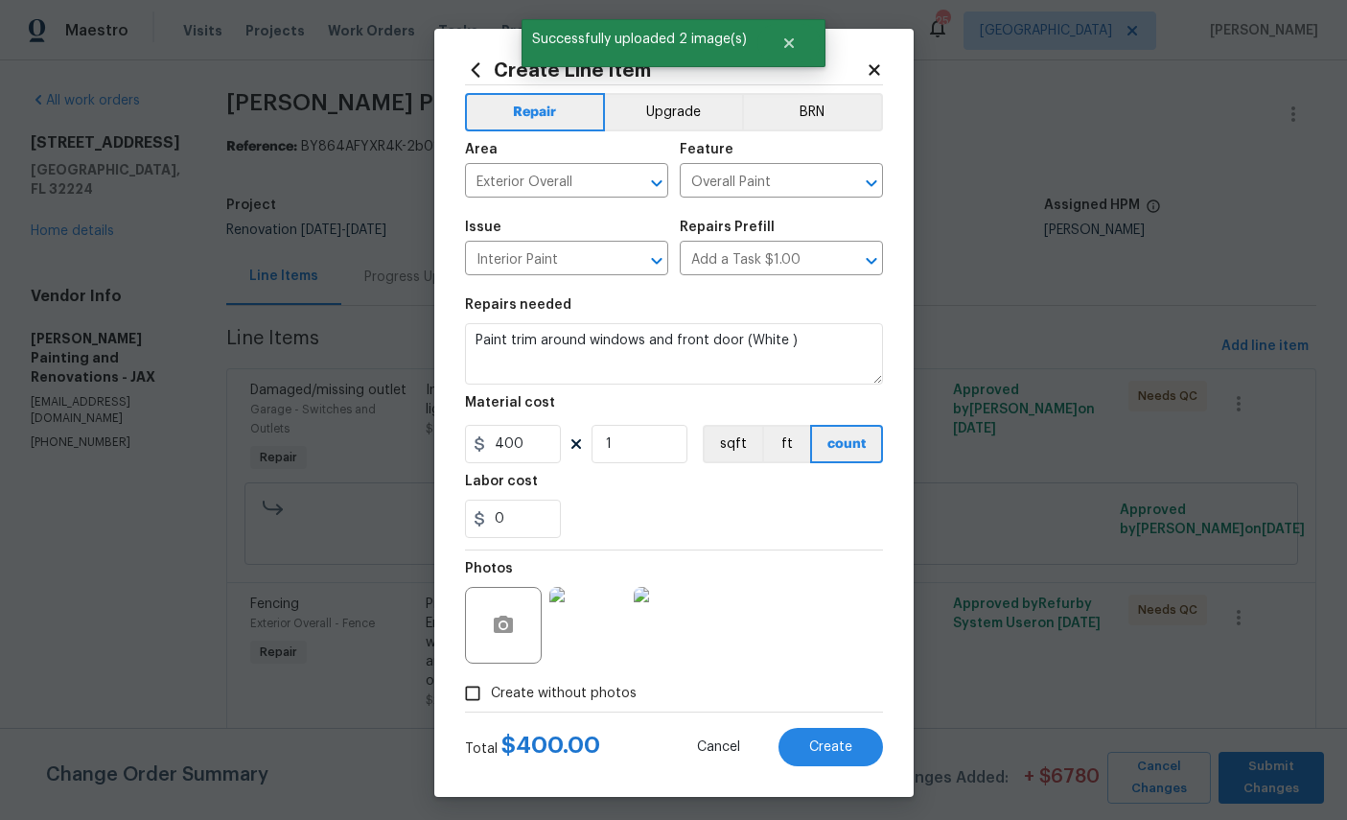
click at [811, 755] on span "Create" at bounding box center [830, 747] width 43 height 14
type input "0"
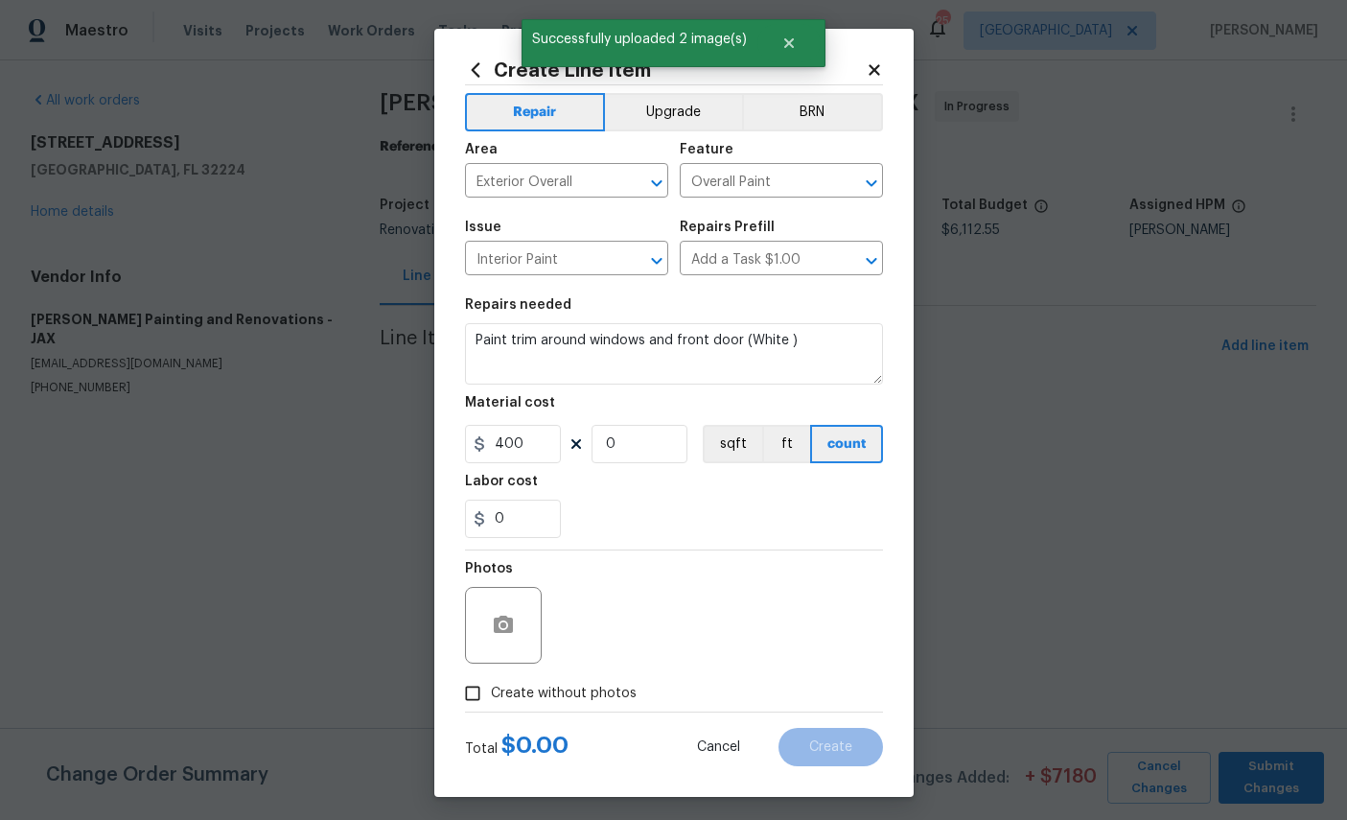
type input "0"
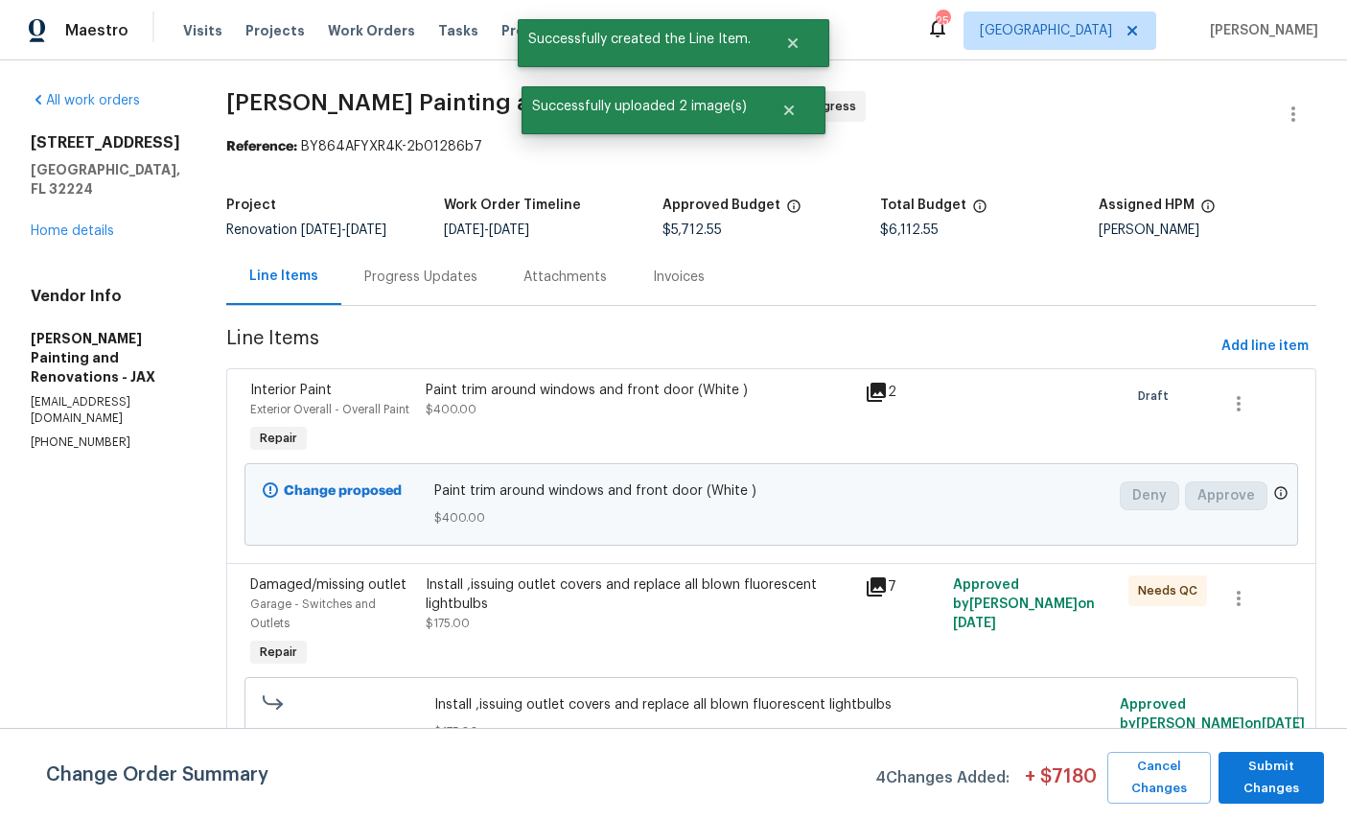
click at [67, 224] on link "Home details" at bounding box center [72, 230] width 83 height 13
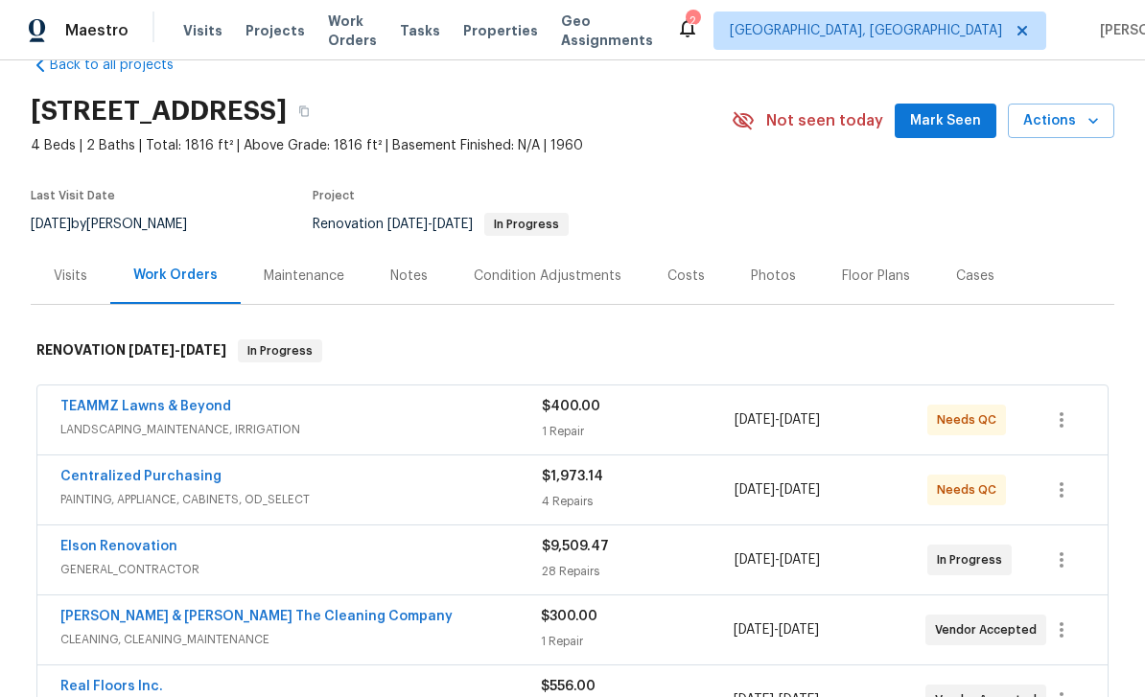
scroll to position [27, 0]
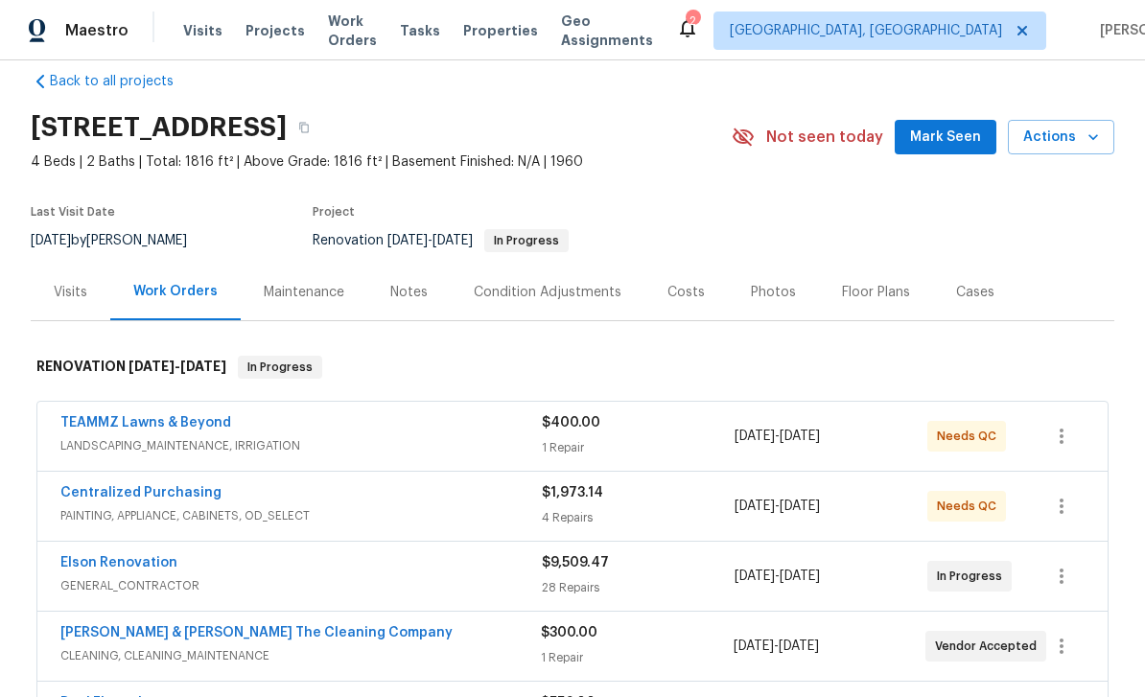
click at [945, 126] on span "Mark Seen" at bounding box center [945, 138] width 71 height 24
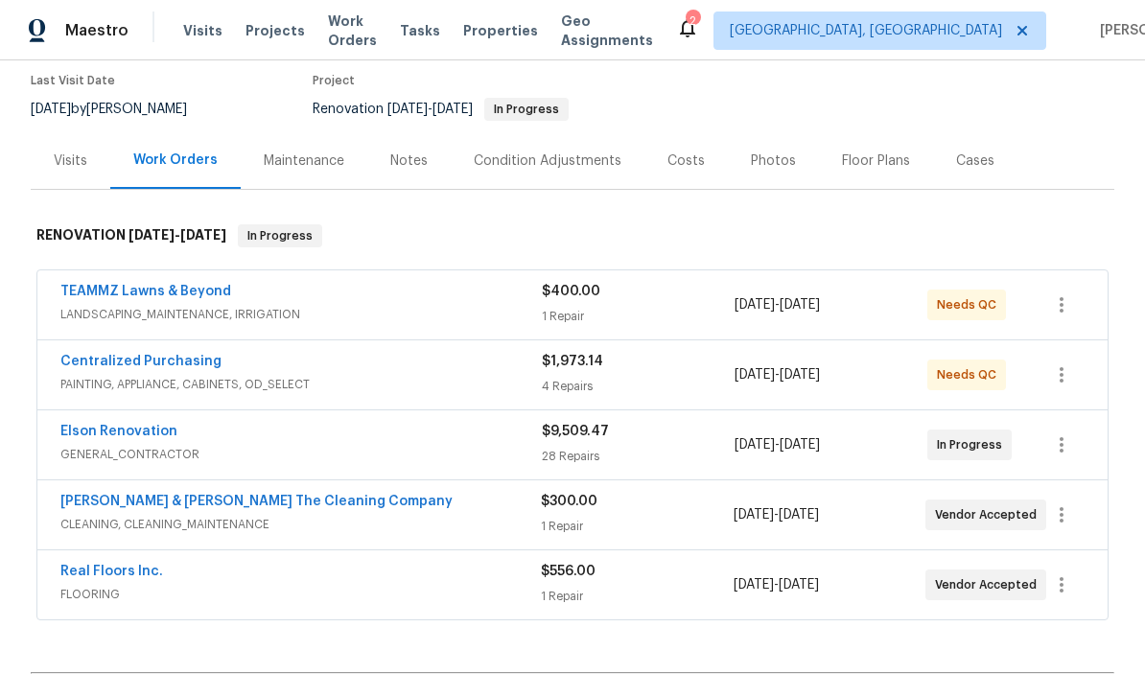
scroll to position [151, 0]
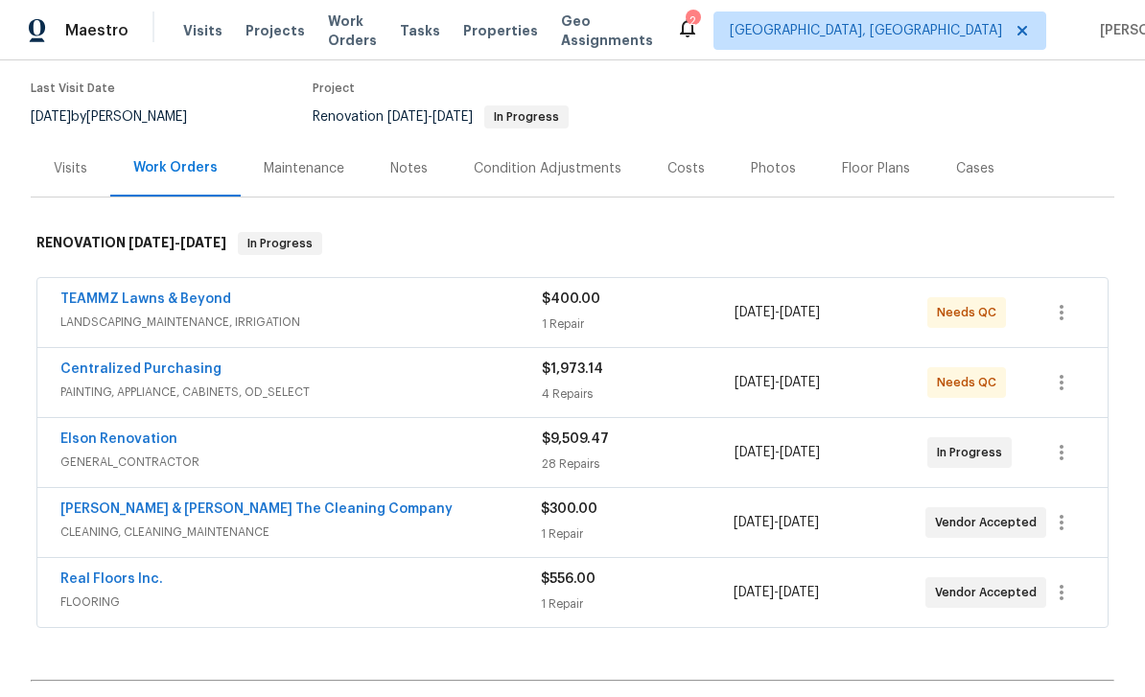
click at [679, 163] on div "Costs" at bounding box center [685, 168] width 37 height 19
